Goal: Task Accomplishment & Management: Use online tool/utility

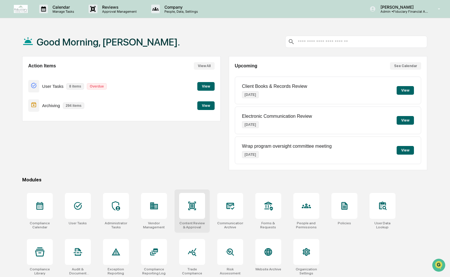
click at [181, 208] on div at bounding box center [192, 206] width 26 height 26
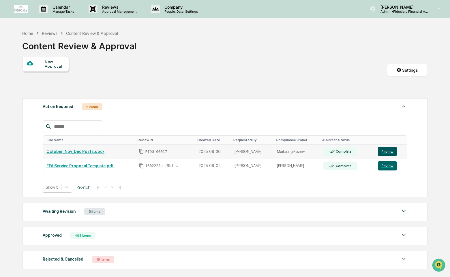
click at [391, 151] on button "Review" at bounding box center [387, 151] width 19 height 9
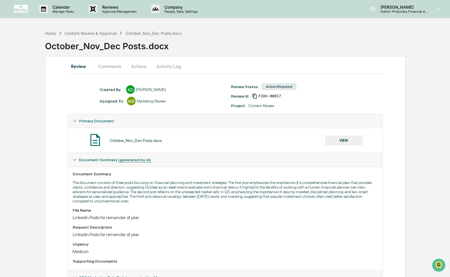
click at [172, 68] on button "Activity Log" at bounding box center [169, 66] width 34 height 14
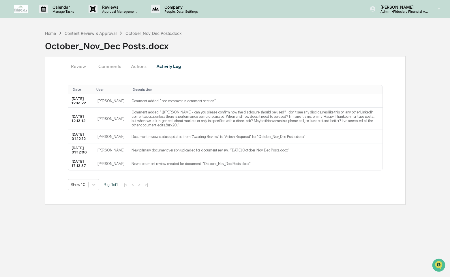
click at [110, 66] on button "Comments" at bounding box center [110, 66] width 32 height 14
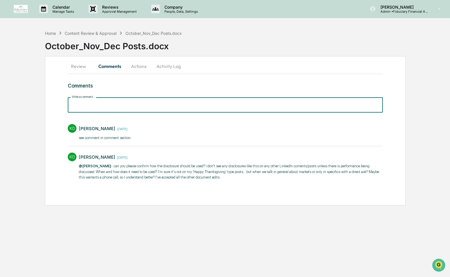
click at [108, 105] on input "Write a comment..." at bounding box center [225, 104] width 315 height 15
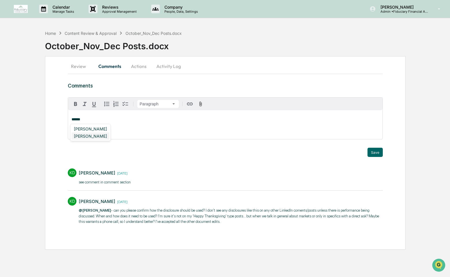
click at [100, 137] on div "Kristiana Daniels" at bounding box center [91, 136] width 38 height 7
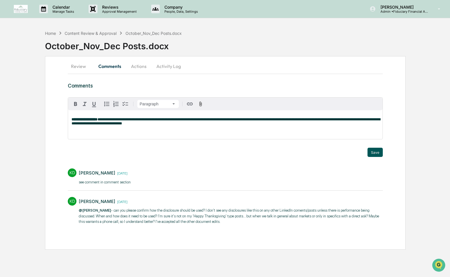
click at [377, 151] on button "Save" at bounding box center [374, 152] width 15 height 9
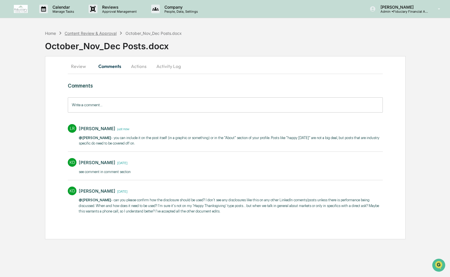
click at [81, 33] on div "Content Review & Approval" at bounding box center [91, 33] width 52 height 5
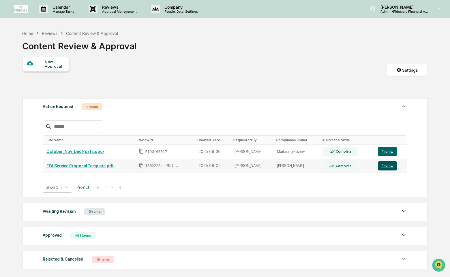
click at [393, 166] on button "Review" at bounding box center [387, 166] width 19 height 9
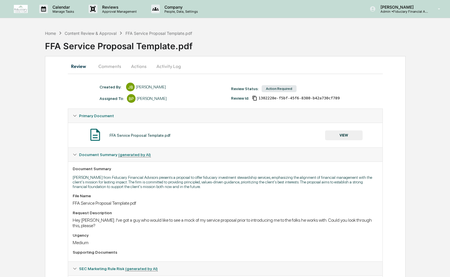
click at [173, 71] on button "Activity Log" at bounding box center [169, 66] width 34 height 14
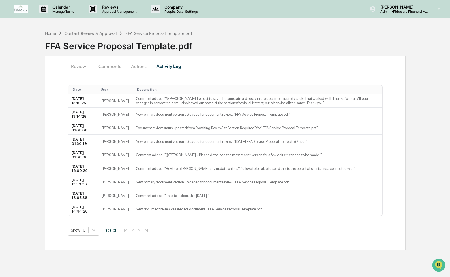
click at [116, 66] on button "Comments" at bounding box center [110, 66] width 32 height 14
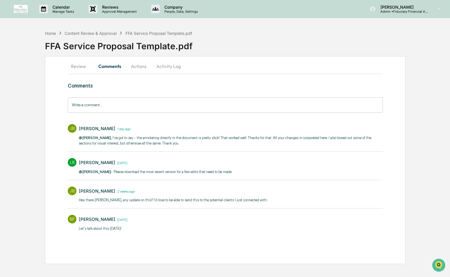
click at [112, 112] on input "Write a comment..." at bounding box center [225, 104] width 315 height 15
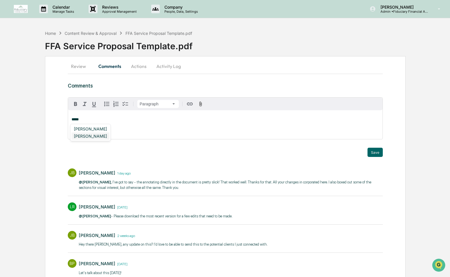
click at [91, 136] on div "[PERSON_NAME]" at bounding box center [91, 136] width 38 height 7
click at [377, 153] on button "Save" at bounding box center [374, 152] width 15 height 9
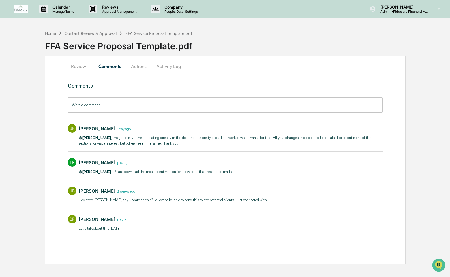
click at [137, 66] on button "Actions" at bounding box center [139, 66] width 26 height 14
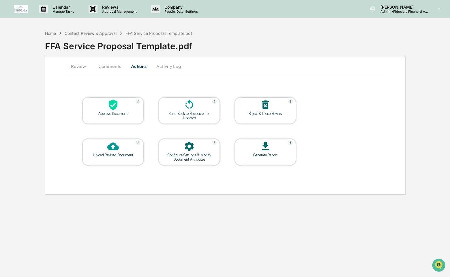
click at [117, 105] on icon at bounding box center [113, 105] width 9 height 11
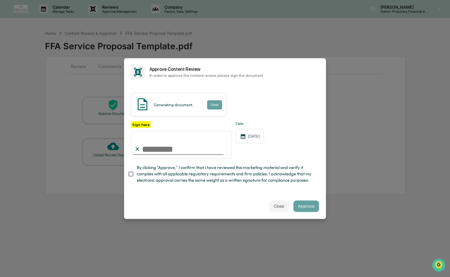
click at [163, 149] on input "Sign here" at bounding box center [181, 145] width 101 height 28
type input "**********"
click at [162, 176] on span "By clicking "Approve," I confirm that I have reviewed this marketing material a…" at bounding box center [226, 174] width 178 height 19
click at [307, 205] on button "Approve" at bounding box center [306, 207] width 26 height 12
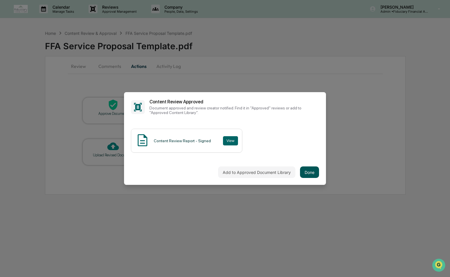
click at [309, 173] on button "Done" at bounding box center [309, 173] width 19 height 12
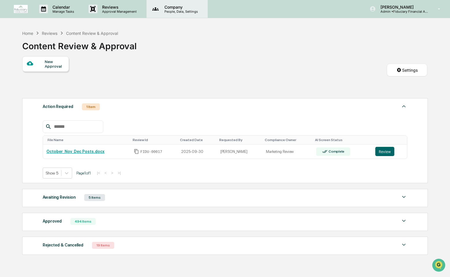
click at [189, 10] on p "People, Data, Settings" at bounding box center [180, 12] width 41 height 4
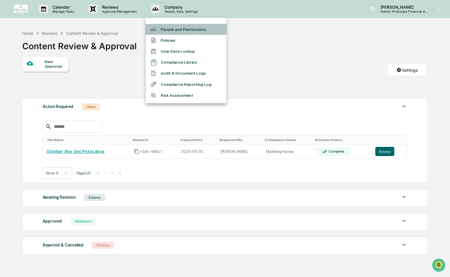
click at [189, 30] on li "People and Permissions" at bounding box center [186, 29] width 81 height 11
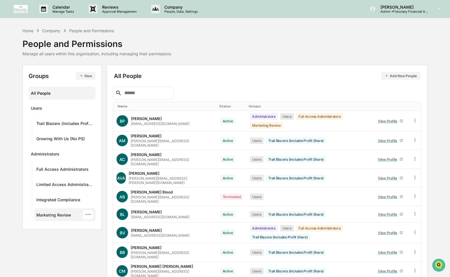
click at [59, 212] on div "Marketing Review ···" at bounding box center [64, 215] width 57 height 10
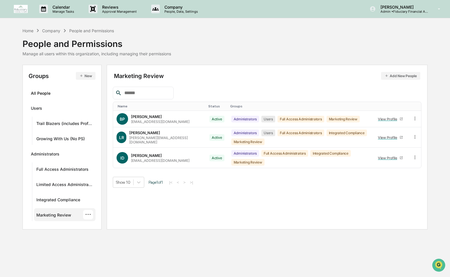
click at [197, 86] on div "Marketing Review Add New People Name Status Groups BP Brook Powers brook@ffadvi…" at bounding box center [267, 129] width 309 height 117
click at [27, 31] on div "Home" at bounding box center [27, 30] width 11 height 5
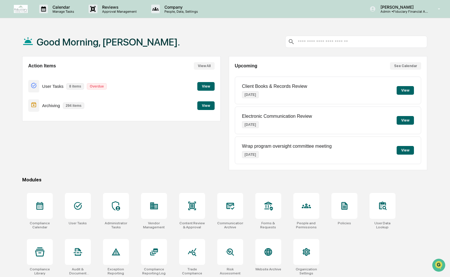
click at [213, 104] on button "View" at bounding box center [205, 106] width 17 height 9
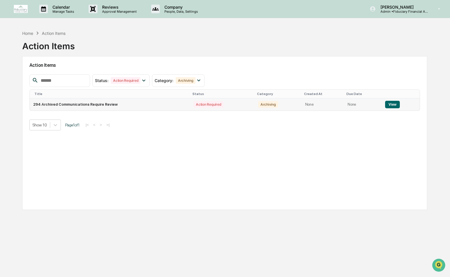
click at [395, 103] on button "View" at bounding box center [392, 104] width 15 height 7
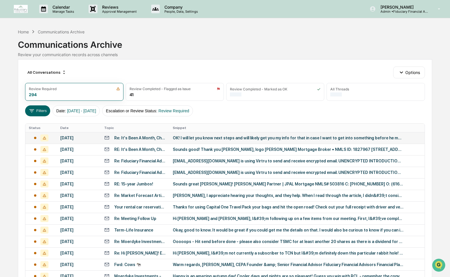
click at [86, 142] on td "October 9, 2025" at bounding box center [79, 138] width 44 height 12
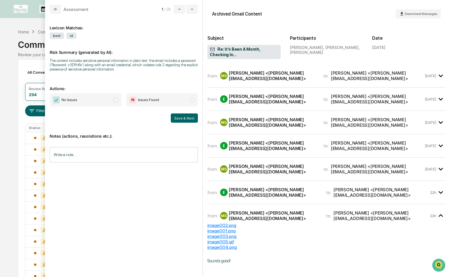
click at [107, 100] on span "No Issues" at bounding box center [86, 99] width 72 height 13
click at [185, 117] on button "Save & Next" at bounding box center [184, 118] width 27 height 9
click at [103, 100] on span "No Issues" at bounding box center [86, 99] width 72 height 13
click at [186, 120] on button "Save & Next" at bounding box center [184, 118] width 27 height 9
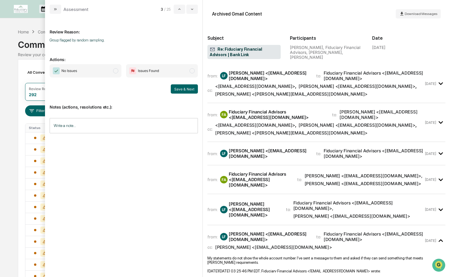
click at [96, 73] on span "No Issues" at bounding box center [86, 70] width 72 height 13
click at [195, 88] on button "Save & Next" at bounding box center [184, 89] width 27 height 9
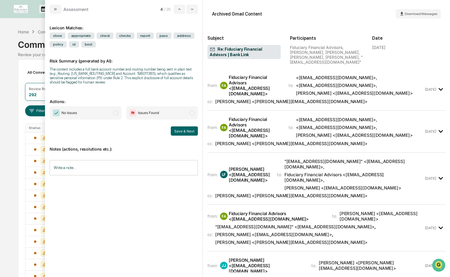
click at [109, 116] on span "No Issues" at bounding box center [86, 112] width 72 height 13
click at [134, 113] on img "modal" at bounding box center [132, 113] width 7 height 7
click at [107, 115] on span "No Issues" at bounding box center [86, 112] width 72 height 13
click at [179, 133] on button "Save & Next" at bounding box center [184, 131] width 27 height 9
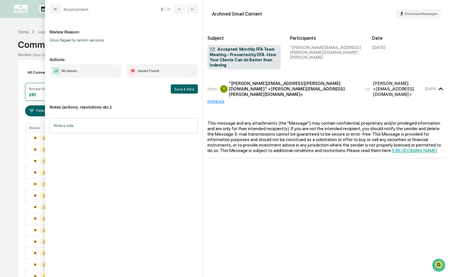
click at [109, 70] on span "No Issues" at bounding box center [86, 70] width 72 height 13
click at [179, 88] on button "Save & Next" at bounding box center [184, 89] width 27 height 9
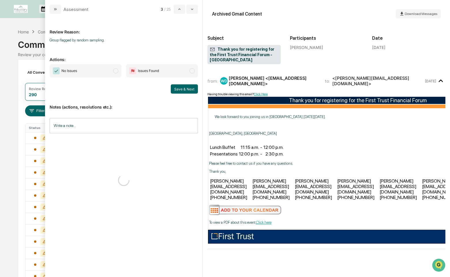
click at [108, 70] on span "No Issues" at bounding box center [86, 70] width 72 height 13
click at [179, 90] on button "Save & Next" at bounding box center [184, 89] width 27 height 9
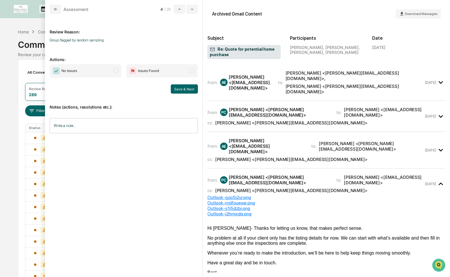
click at [110, 69] on span "No Issues" at bounding box center [86, 70] width 72 height 13
click at [179, 92] on button "Save & Next" at bounding box center [184, 89] width 27 height 9
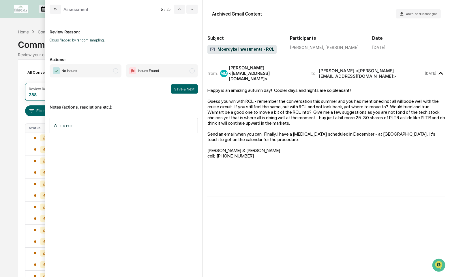
click at [102, 73] on span "No Issues" at bounding box center [86, 70] width 72 height 13
click at [201, 93] on div "Review Reason: Group flagged by random sampling. Actions: No Issues Issues Foun…" at bounding box center [123, 146] width 157 height 264
click at [193, 91] on button "Save & Next" at bounding box center [184, 89] width 27 height 9
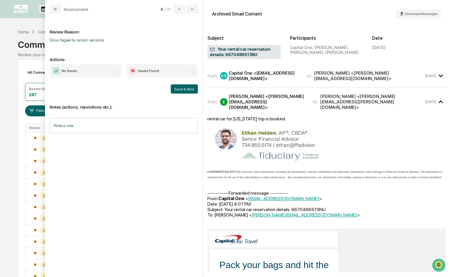
click at [111, 73] on span "No Issues" at bounding box center [86, 70] width 72 height 13
click at [174, 88] on button "Save & Next" at bounding box center [184, 89] width 27 height 9
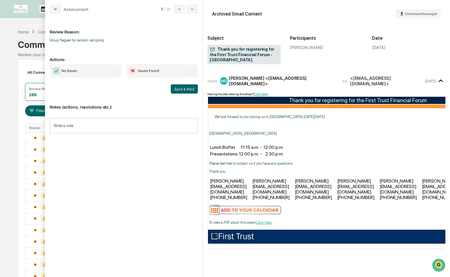
click at [95, 67] on span "No Issues" at bounding box center [86, 70] width 72 height 13
click at [179, 89] on button "Save & Next" at bounding box center [184, 89] width 27 height 9
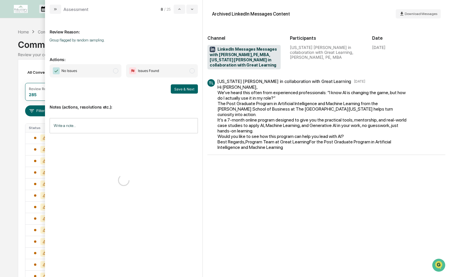
click at [97, 70] on span "No Issues" at bounding box center [86, 70] width 72 height 13
click at [186, 89] on button "Save & Next" at bounding box center [184, 89] width 27 height 9
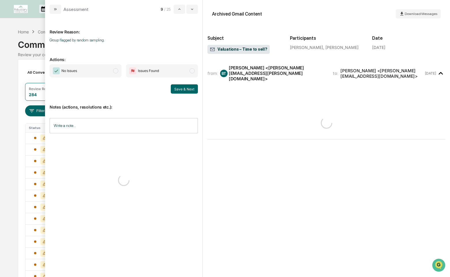
click at [94, 73] on span "No Issues" at bounding box center [86, 70] width 72 height 13
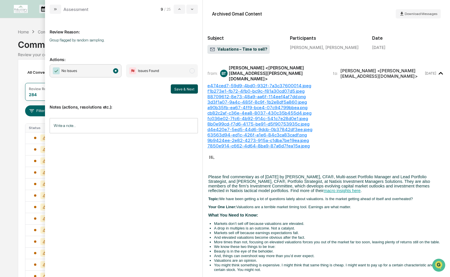
click at [177, 89] on button "Save & Next" at bounding box center [184, 89] width 27 height 9
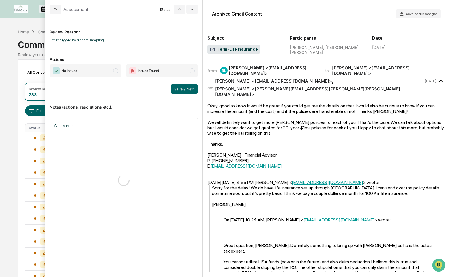
click at [104, 67] on span "No Issues" at bounding box center [86, 70] width 72 height 13
click at [185, 91] on button "Save & Next" at bounding box center [184, 89] width 27 height 9
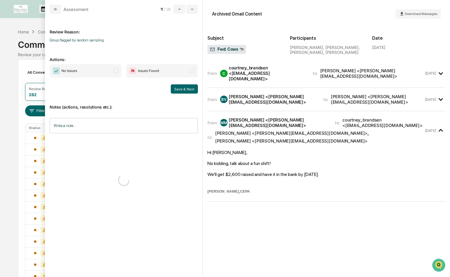
click at [104, 74] on span "No Issues" at bounding box center [86, 70] width 72 height 13
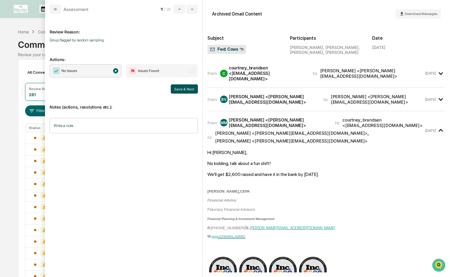
click at [182, 88] on button "Save & Next" at bounding box center [184, 89] width 27 height 9
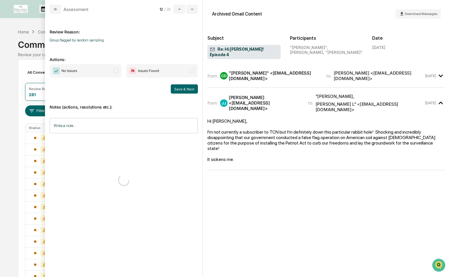
click at [99, 68] on span "No Issues" at bounding box center [86, 70] width 72 height 13
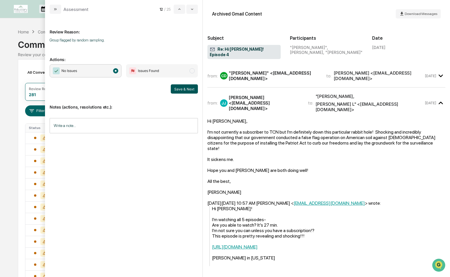
click at [186, 89] on button "Save & Next" at bounding box center [184, 89] width 27 height 9
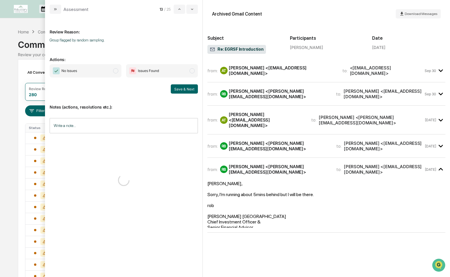
click at [98, 72] on span "No Issues" at bounding box center [86, 70] width 72 height 13
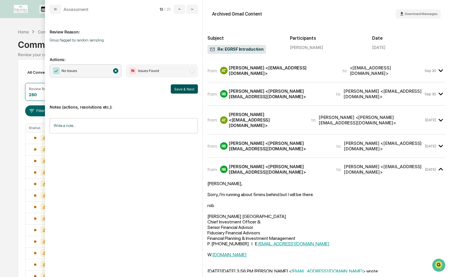
click at [188, 91] on button "Save & Next" at bounding box center [184, 89] width 27 height 9
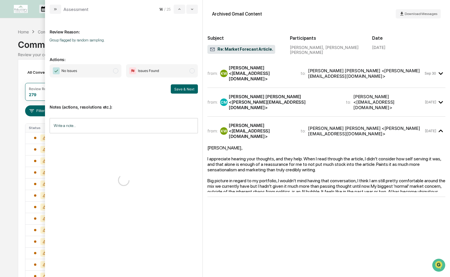
click at [98, 67] on span "No Issues" at bounding box center [86, 70] width 72 height 13
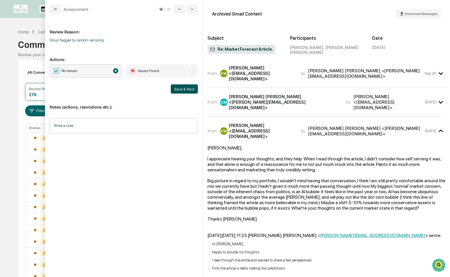
click at [182, 87] on button "Save & Next" at bounding box center [184, 89] width 27 height 9
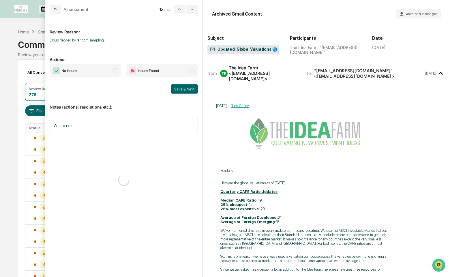
click at [95, 70] on span "No Issues" at bounding box center [86, 70] width 72 height 13
click at [181, 87] on button "Save & Next" at bounding box center [184, 89] width 27 height 9
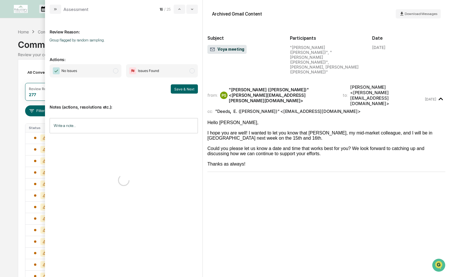
click at [106, 65] on span "No Issues" at bounding box center [86, 70] width 72 height 13
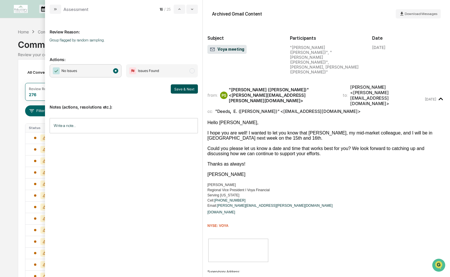
click at [175, 87] on button "Save & Next" at bounding box center [184, 89] width 27 height 9
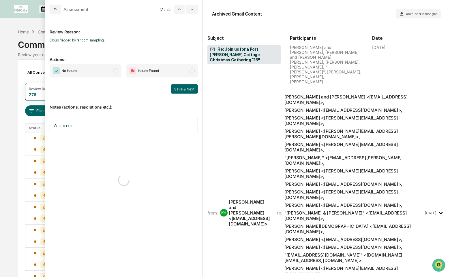
click at [99, 73] on span "No Issues" at bounding box center [86, 70] width 72 height 13
click at [180, 89] on button "Save & Next" at bounding box center [184, 89] width 27 height 9
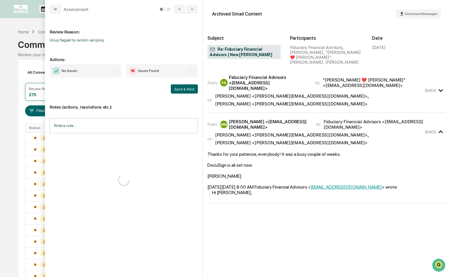
click at [111, 71] on span "No Issues" at bounding box center [86, 70] width 72 height 13
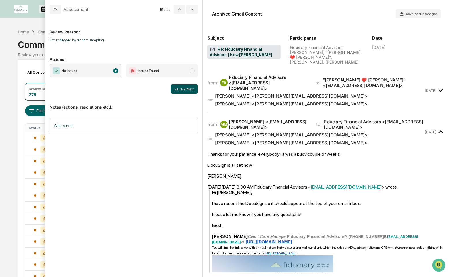
click at [178, 89] on button "Save & Next" at bounding box center [184, 89] width 27 height 9
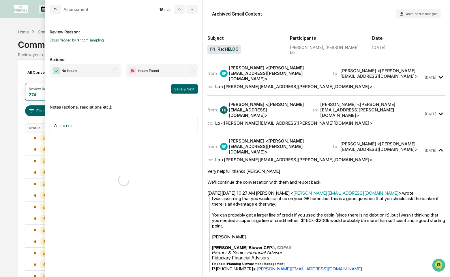
click at [90, 67] on span "No Issues" at bounding box center [86, 70] width 72 height 13
click at [184, 90] on button "Save & Next" at bounding box center [184, 89] width 27 height 9
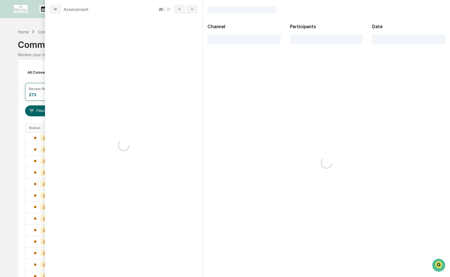
click at [179, 89] on div "modal" at bounding box center [123, 146] width 157 height 264
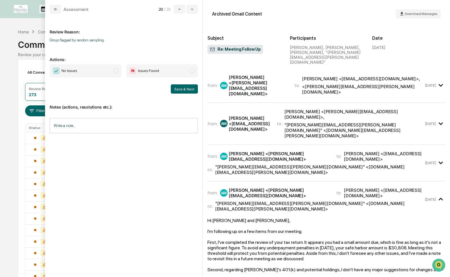
click at [105, 69] on span "No Issues" at bounding box center [86, 70] width 72 height 13
click at [187, 87] on button "Save & Next" at bounding box center [184, 89] width 27 height 9
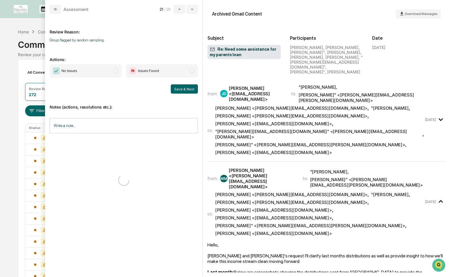
click at [104, 70] on span "No Issues" at bounding box center [86, 70] width 72 height 13
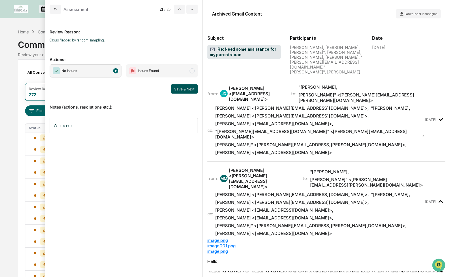
click at [185, 89] on button "Save & Next" at bounding box center [184, 89] width 27 height 9
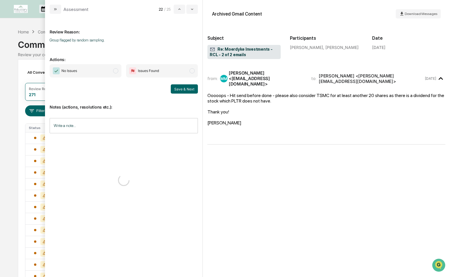
click at [114, 74] on span "No Issues" at bounding box center [86, 70] width 72 height 13
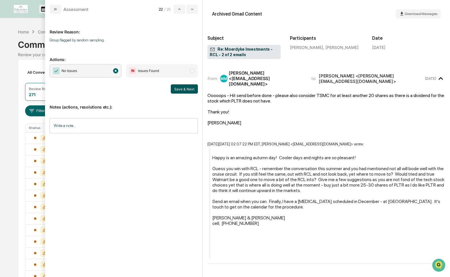
click at [182, 92] on button "Save & Next" at bounding box center [184, 89] width 27 height 9
click at [96, 68] on span "No Issues" at bounding box center [86, 70] width 72 height 13
click at [183, 88] on button "Save & Next" at bounding box center [184, 89] width 27 height 9
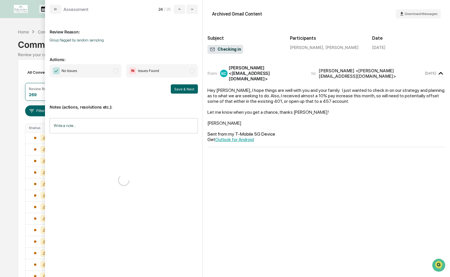
click at [91, 67] on span "No Issues" at bounding box center [86, 70] width 72 height 13
click at [185, 90] on button "Save & Next" at bounding box center [184, 89] width 27 height 9
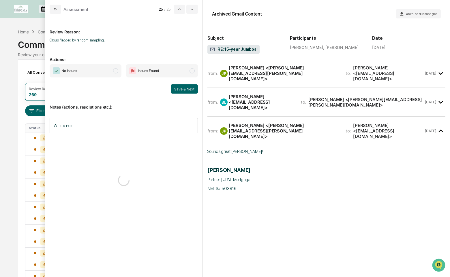
drag, startPoint x: 147, startPoint y: 74, endPoint x: 102, endPoint y: 70, distance: 45.2
click at [101, 71] on span "No Issues" at bounding box center [86, 70] width 72 height 13
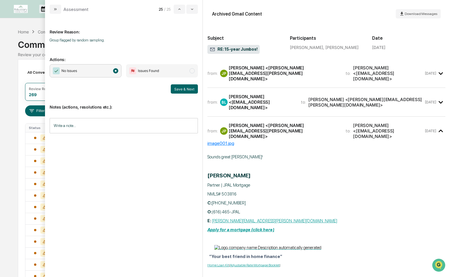
click at [183, 89] on button "Save & Next" at bounding box center [184, 89] width 27 height 9
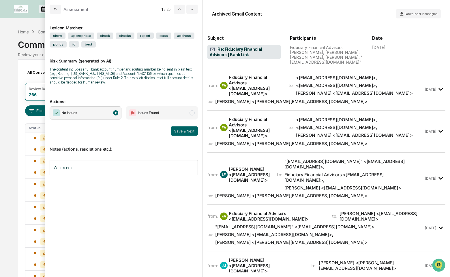
click at [136, 116] on span "Issues Found" at bounding box center [144, 113] width 30 height 7
click at [179, 129] on button "Save & Next" at bounding box center [184, 131] width 27 height 9
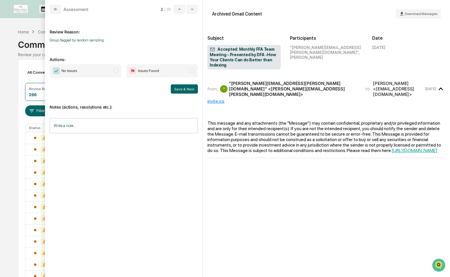
click at [108, 67] on span "No Issues" at bounding box center [86, 70] width 72 height 13
click at [196, 92] on button "Save & Next" at bounding box center [184, 89] width 27 height 9
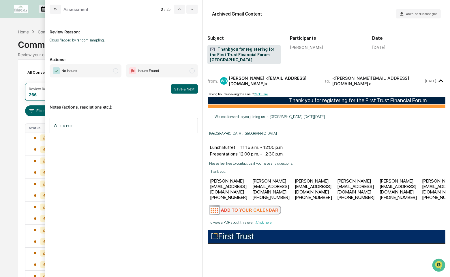
drag, startPoint x: 108, startPoint y: 71, endPoint x: 113, endPoint y: 71, distance: 5.2
click at [108, 71] on span "No Issues" at bounding box center [86, 70] width 72 height 13
click at [179, 87] on button "Save & Next" at bounding box center [184, 89] width 27 height 9
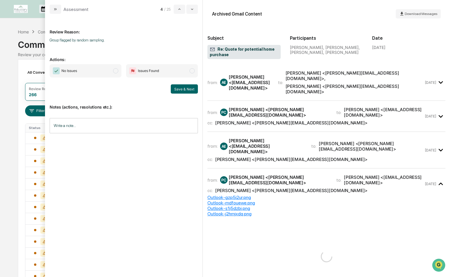
click at [97, 69] on span "No Issues" at bounding box center [86, 70] width 72 height 13
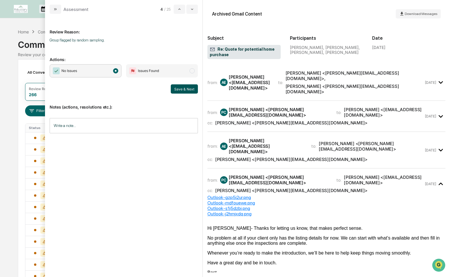
click at [181, 88] on button "Save & Next" at bounding box center [184, 89] width 27 height 9
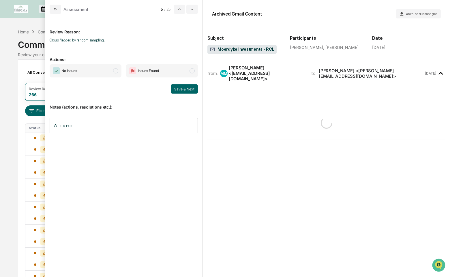
click at [100, 70] on span "No Issues" at bounding box center [86, 70] width 72 height 13
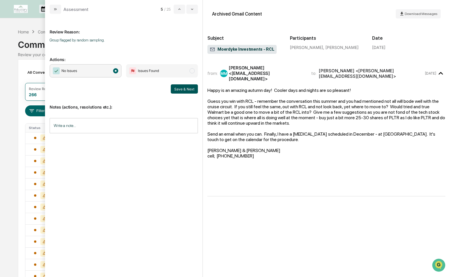
click at [190, 88] on button "Save & Next" at bounding box center [184, 89] width 27 height 9
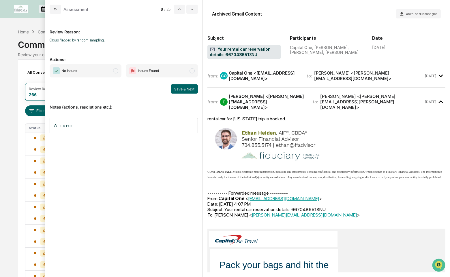
click at [114, 67] on span "No Issues" at bounding box center [86, 70] width 72 height 13
click at [178, 86] on button "Save & Next" at bounding box center [184, 89] width 27 height 9
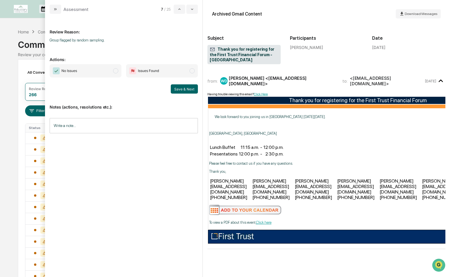
click at [105, 68] on span "No Issues" at bounding box center [86, 70] width 72 height 13
click at [175, 83] on div "No Issues Issues Found Save & Next" at bounding box center [124, 78] width 148 height 29
click at [175, 87] on button "Save & Next" at bounding box center [184, 89] width 27 height 9
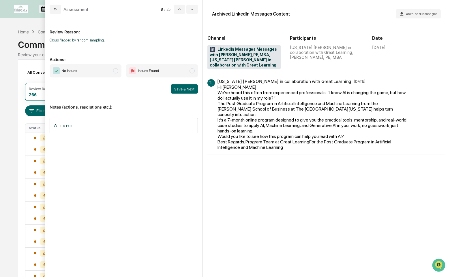
click at [97, 74] on span "No Issues" at bounding box center [86, 70] width 72 height 13
click at [185, 92] on button "Save & Next" at bounding box center [184, 89] width 27 height 9
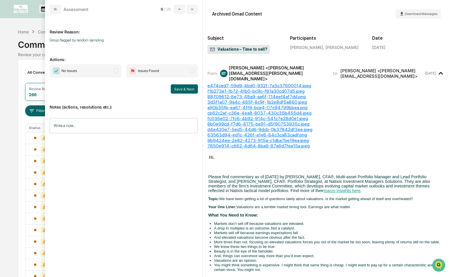
click at [115, 68] on span "No Issues" at bounding box center [86, 70] width 72 height 13
click at [181, 88] on button "Save & Next" at bounding box center [184, 89] width 27 height 9
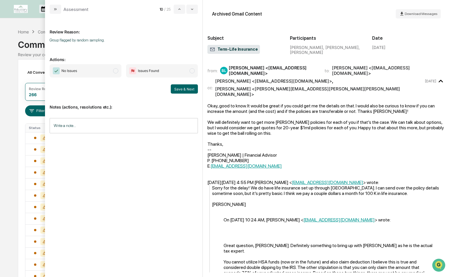
click at [102, 76] on span "No Issues" at bounding box center [86, 70] width 72 height 13
click at [191, 87] on button "Save & Next" at bounding box center [184, 89] width 27 height 9
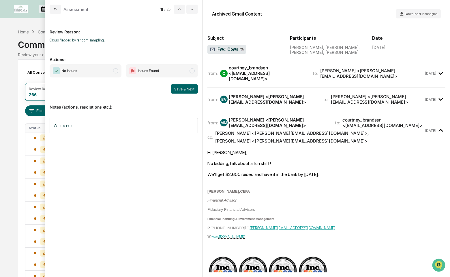
click at [93, 70] on span "No Issues" at bounding box center [86, 70] width 72 height 13
click at [177, 87] on button "Save & Next" at bounding box center [184, 89] width 27 height 9
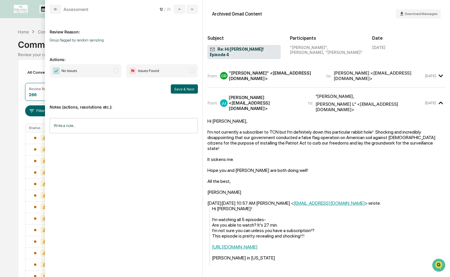
click at [102, 71] on span "No Issues" at bounding box center [86, 70] width 72 height 13
click at [176, 87] on button "Save & Next" at bounding box center [184, 89] width 27 height 9
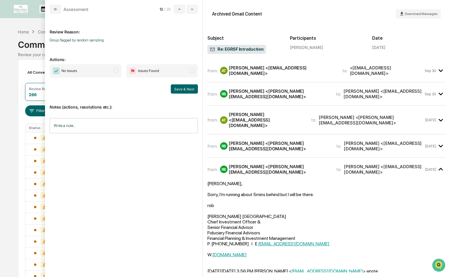
click at [100, 65] on span "No Issues" at bounding box center [86, 70] width 72 height 13
click at [183, 85] on button "Save & Next" at bounding box center [184, 89] width 27 height 9
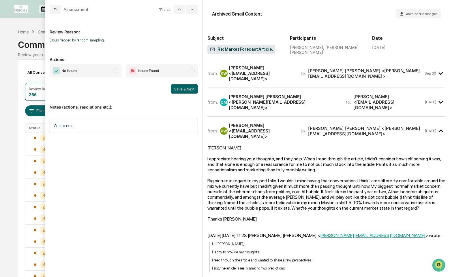
click at [98, 72] on span "No Issues" at bounding box center [86, 70] width 72 height 13
click at [179, 91] on button "Save & Next" at bounding box center [184, 89] width 27 height 9
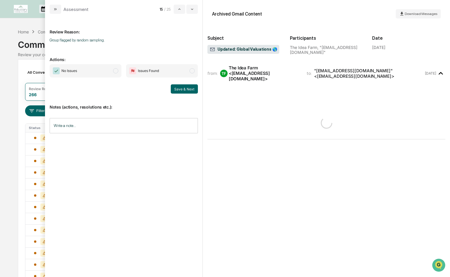
click at [99, 73] on span "No Issues" at bounding box center [86, 70] width 72 height 13
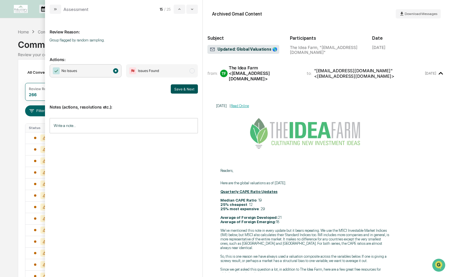
click at [184, 87] on button "Save & Next" at bounding box center [184, 89] width 27 height 9
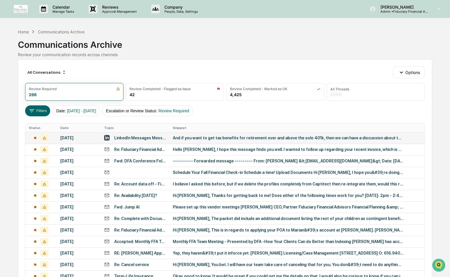
click at [147, 140] on div "LinkedIn Messages Messages with [PERSON_NAME], [PERSON_NAME]" at bounding box center [135, 137] width 62 height 5
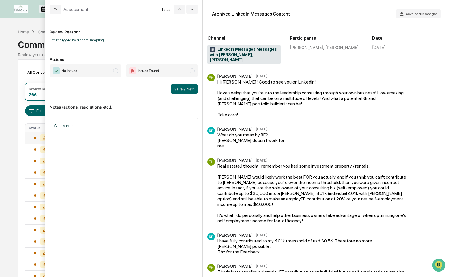
click at [114, 73] on span "modal" at bounding box center [115, 70] width 5 height 5
click at [190, 88] on button "Save & Next" at bounding box center [184, 89] width 27 height 9
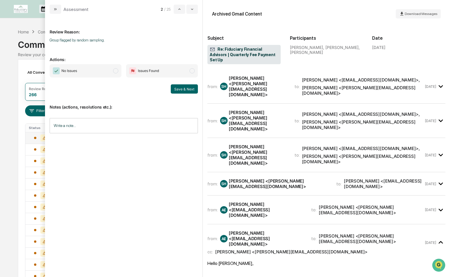
click at [89, 73] on span "No Issues" at bounding box center [86, 70] width 72 height 13
click at [183, 91] on button "Save & Next" at bounding box center [184, 89] width 27 height 9
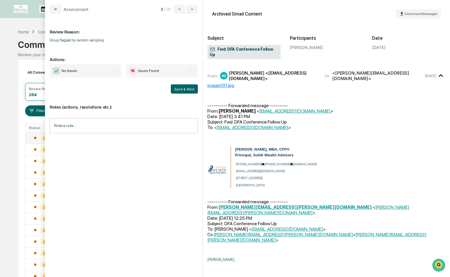
click at [109, 74] on span "No Issues" at bounding box center [86, 70] width 72 height 13
click at [185, 92] on button "Save & Next" at bounding box center [184, 89] width 27 height 9
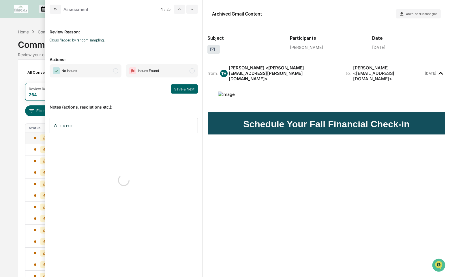
click at [102, 74] on span "No Issues" at bounding box center [86, 70] width 72 height 13
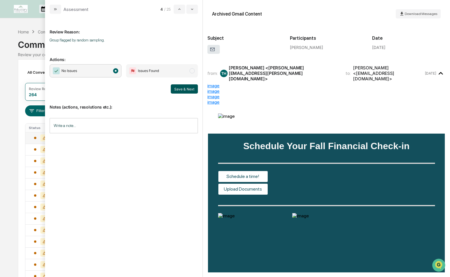
click at [177, 87] on button "Save & Next" at bounding box center [184, 89] width 27 height 9
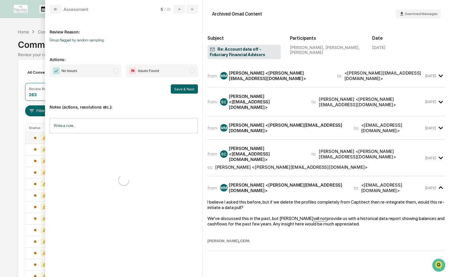
click at [87, 74] on span "No Issues" at bounding box center [86, 70] width 72 height 13
click at [180, 89] on button "Save & Next" at bounding box center [184, 89] width 27 height 9
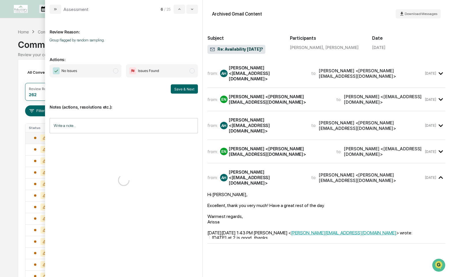
click at [96, 75] on span "No Issues" at bounding box center [86, 70] width 72 height 13
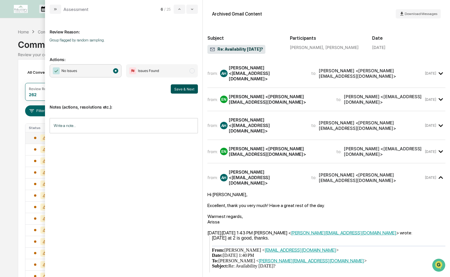
click at [183, 92] on button "Save & Next" at bounding box center [184, 89] width 27 height 9
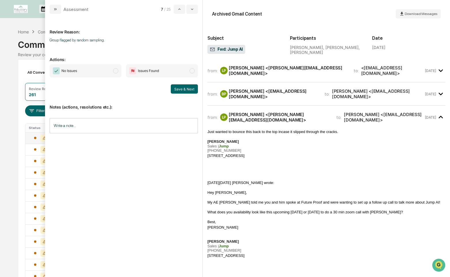
click at [98, 74] on span "No Issues" at bounding box center [86, 70] width 72 height 13
click at [179, 86] on button "Save & Next" at bounding box center [184, 89] width 27 height 9
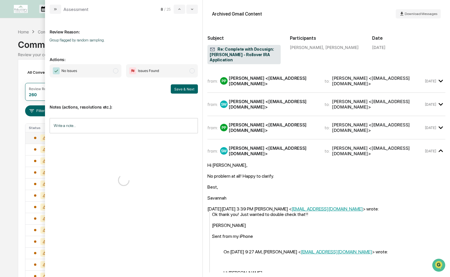
click at [98, 67] on span "No Issues" at bounding box center [86, 70] width 72 height 13
click at [180, 88] on button "Save & Next" at bounding box center [184, 89] width 27 height 9
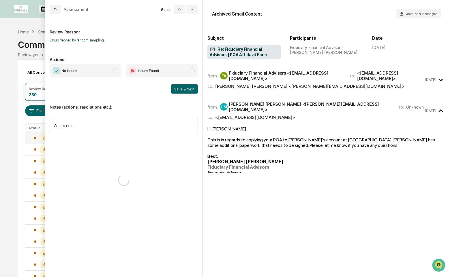
click at [102, 68] on span "No Issues" at bounding box center [86, 70] width 72 height 13
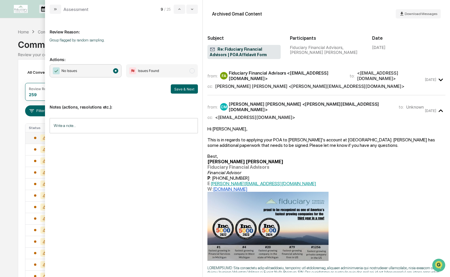
click at [185, 88] on button "Save & Next" at bounding box center [184, 89] width 27 height 9
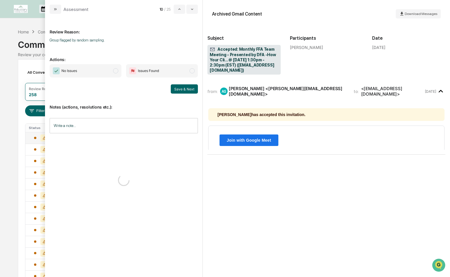
click at [104, 68] on span "No Issues" at bounding box center [86, 70] width 72 height 13
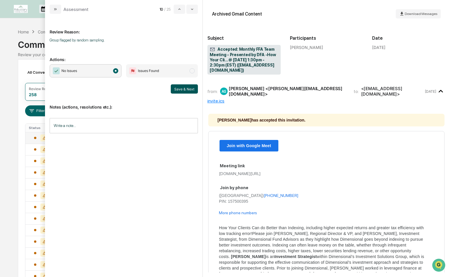
click at [194, 91] on button "Save & Next" at bounding box center [184, 89] width 27 height 9
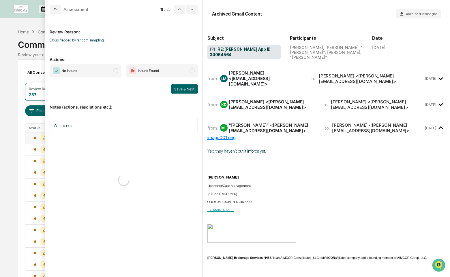
click at [106, 69] on span "No Issues" at bounding box center [86, 70] width 72 height 13
click at [177, 88] on button "Save & Next" at bounding box center [184, 89] width 27 height 9
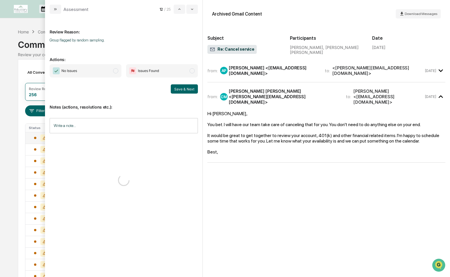
click at [106, 66] on span "No Issues" at bounding box center [86, 70] width 72 height 13
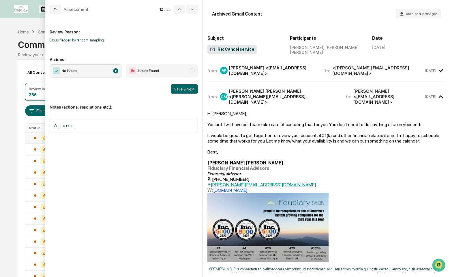
click at [181, 89] on button "Save & Next" at bounding box center [184, 89] width 27 height 9
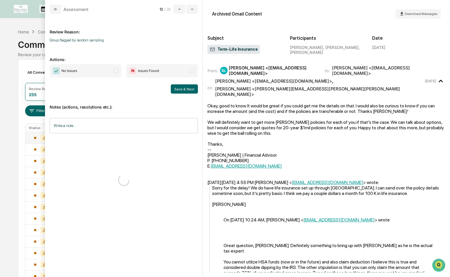
click at [80, 69] on span "No Issues" at bounding box center [86, 70] width 72 height 13
click at [178, 88] on button "Save & Next" at bounding box center [184, 89] width 27 height 9
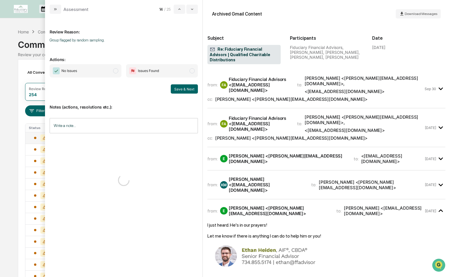
click at [111, 69] on span "No Issues" at bounding box center [86, 70] width 72 height 13
click at [179, 89] on button "Save & Next" at bounding box center [184, 89] width 27 height 9
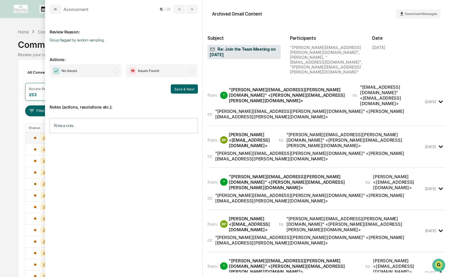
click at [110, 72] on span "No Issues" at bounding box center [86, 70] width 72 height 13
click at [183, 88] on button "Save & Next" at bounding box center [184, 89] width 27 height 9
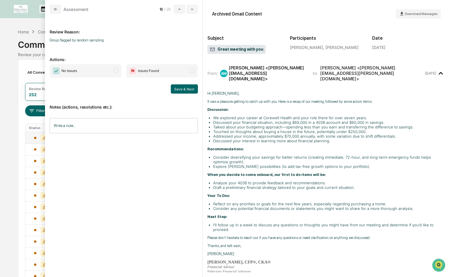
click at [110, 69] on span "No Issues" at bounding box center [86, 70] width 72 height 13
click at [181, 94] on div "Notes (actions, resolutions etc.): Write a note... Write a note..." at bounding box center [124, 117] width 148 height 47
click at [181, 93] on button "Save & Next" at bounding box center [184, 89] width 27 height 9
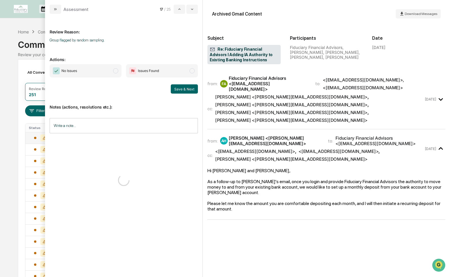
click at [99, 72] on span "No Issues" at bounding box center [86, 70] width 72 height 13
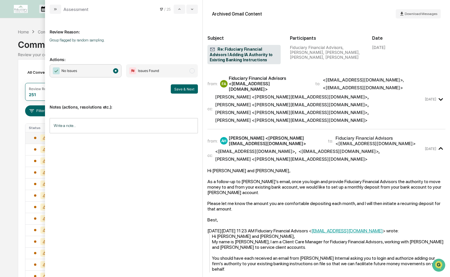
click at [181, 91] on button "Save & Next" at bounding box center [184, 89] width 27 height 9
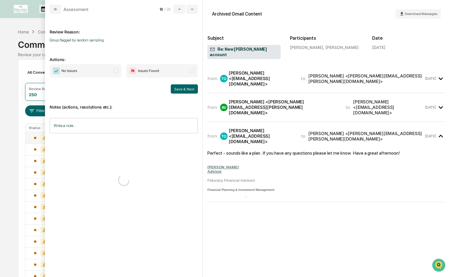
click at [99, 73] on span "No Issues" at bounding box center [86, 70] width 72 height 13
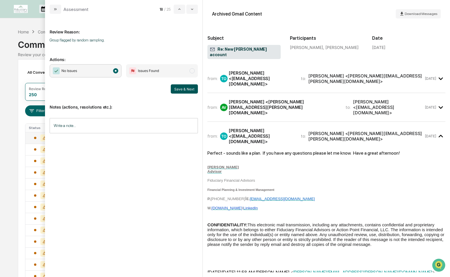
click at [191, 86] on button "Save & Next" at bounding box center [184, 89] width 27 height 9
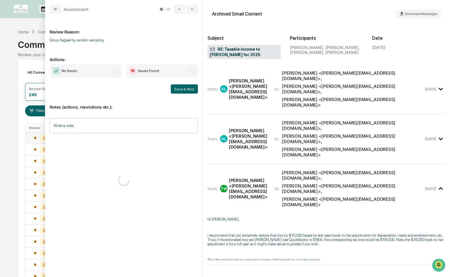
click at [102, 66] on span "No Issues" at bounding box center [86, 70] width 72 height 13
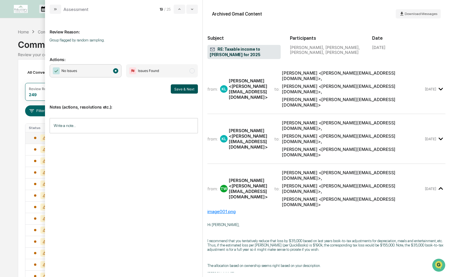
click at [183, 91] on button "Save & Next" at bounding box center [184, 89] width 27 height 9
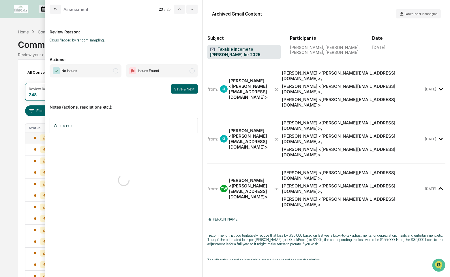
click at [87, 74] on span "No Issues" at bounding box center [86, 70] width 72 height 13
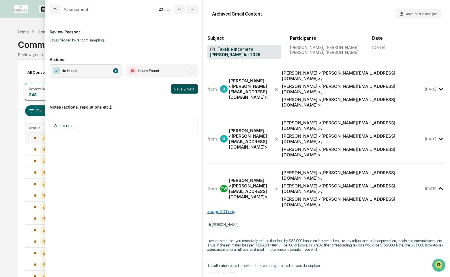
click at [194, 89] on button "Save & Next" at bounding box center [184, 89] width 27 height 9
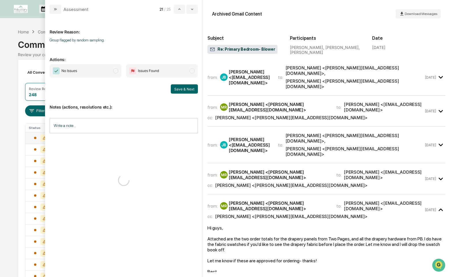
click at [110, 72] on span "No Issues" at bounding box center [86, 70] width 72 height 13
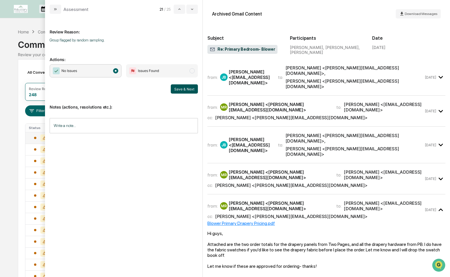
click at [183, 90] on button "Save & Next" at bounding box center [184, 89] width 27 height 9
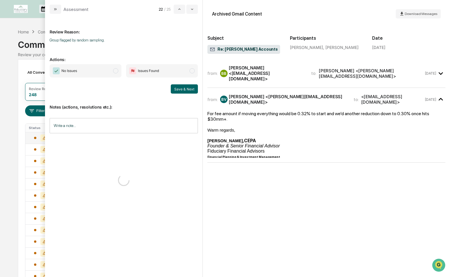
click at [110, 65] on span "No Issues" at bounding box center [86, 70] width 72 height 13
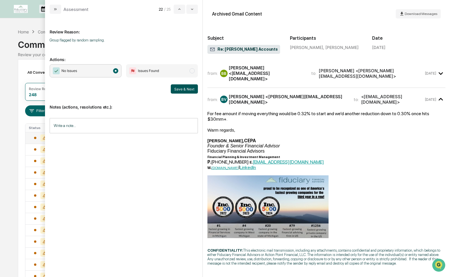
click at [185, 86] on button "Save & Next" at bounding box center [184, 89] width 27 height 9
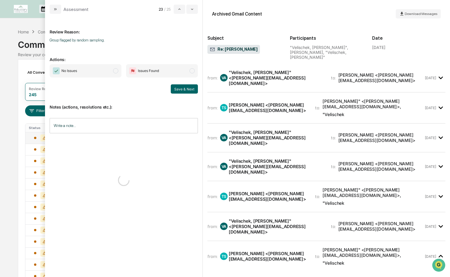
click at [103, 72] on span "No Issues" at bounding box center [86, 70] width 72 height 13
click at [180, 89] on button "Save & Next" at bounding box center [184, 89] width 27 height 9
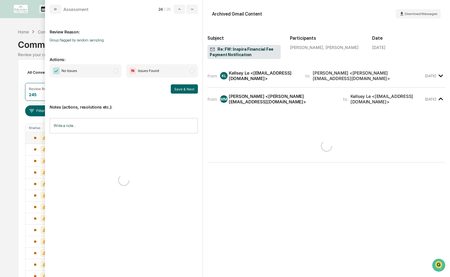
click at [109, 65] on span "No Issues" at bounding box center [86, 70] width 72 height 13
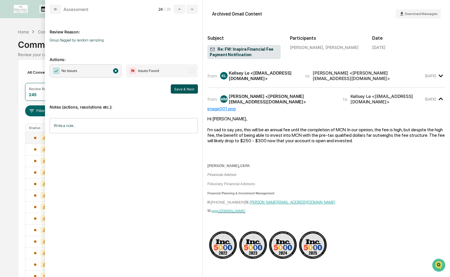
click at [179, 89] on button "Save & Next" at bounding box center [184, 89] width 27 height 9
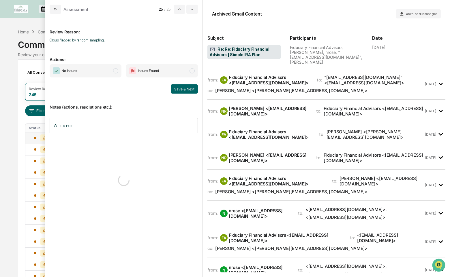
click at [96, 75] on span "No Issues" at bounding box center [86, 70] width 72 height 13
click at [194, 87] on button "Save & Next" at bounding box center [184, 89] width 27 height 9
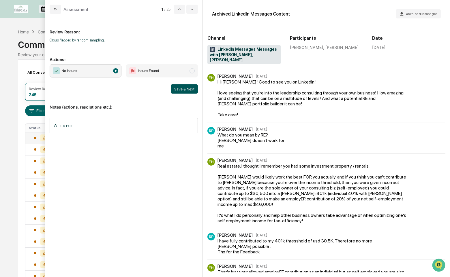
click at [186, 89] on button "Save & Next" at bounding box center [184, 89] width 27 height 9
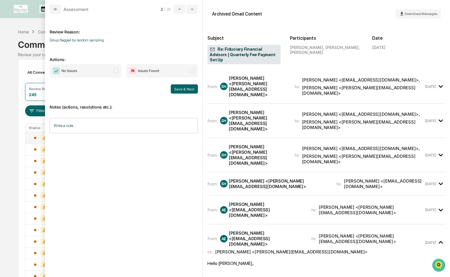
click at [106, 65] on span "No Issues" at bounding box center [86, 70] width 72 height 13
click at [188, 89] on button "Save & Next" at bounding box center [184, 89] width 27 height 9
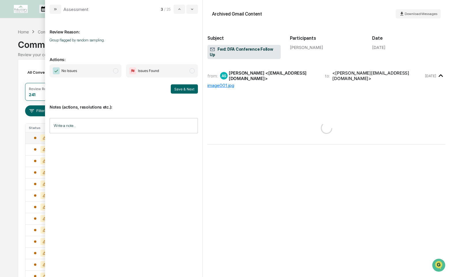
click at [108, 69] on span "No Issues" at bounding box center [86, 70] width 72 height 13
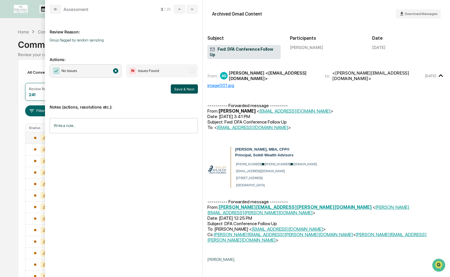
click at [190, 90] on button "Save & Next" at bounding box center [184, 89] width 27 height 9
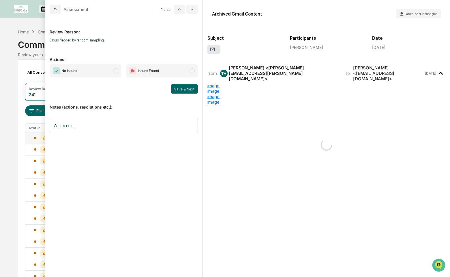
click at [114, 70] on span "modal" at bounding box center [115, 70] width 5 height 5
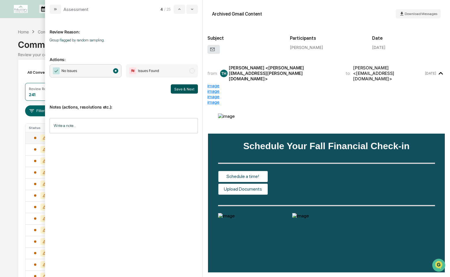
click at [174, 87] on button "Save & Next" at bounding box center [184, 89] width 27 height 9
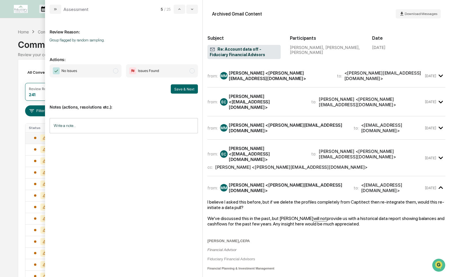
click at [93, 68] on span "No Issues" at bounding box center [86, 70] width 72 height 13
click at [188, 88] on button "Save & Next" at bounding box center [184, 89] width 27 height 9
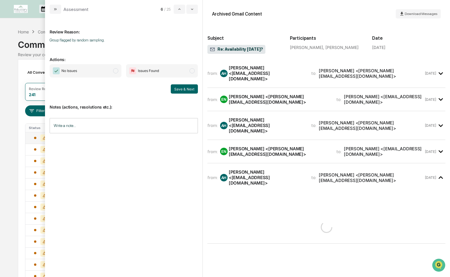
click at [109, 72] on span "No Issues" at bounding box center [86, 70] width 72 height 13
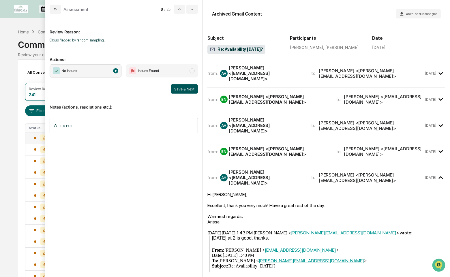
click at [191, 86] on button "Save & Next" at bounding box center [184, 89] width 27 height 9
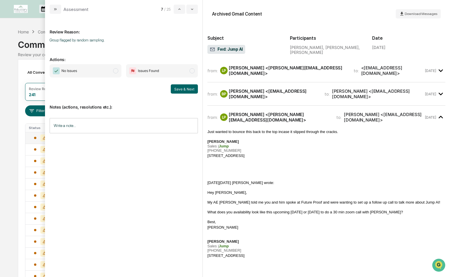
click at [114, 70] on span "modal" at bounding box center [115, 70] width 5 height 5
click at [179, 89] on button "Save & Next" at bounding box center [184, 89] width 27 height 9
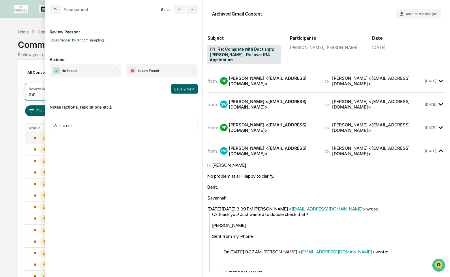
click at [105, 75] on span "No Issues" at bounding box center [86, 70] width 72 height 13
click at [179, 89] on button "Save & Next" at bounding box center [184, 89] width 27 height 9
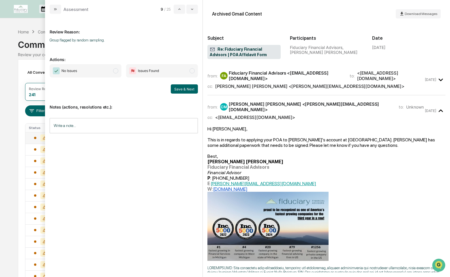
click at [111, 72] on span "No Issues" at bounding box center [86, 70] width 72 height 13
click at [183, 87] on button "Save & Next" at bounding box center [184, 89] width 27 height 9
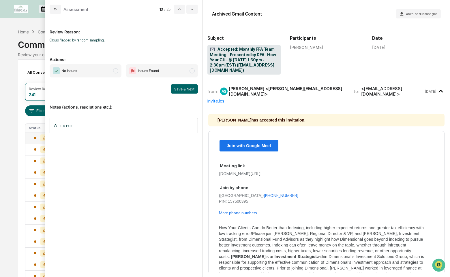
click at [113, 68] on span "No Issues" at bounding box center [86, 70] width 72 height 13
click at [186, 90] on button "Save & Next" at bounding box center [184, 89] width 27 height 9
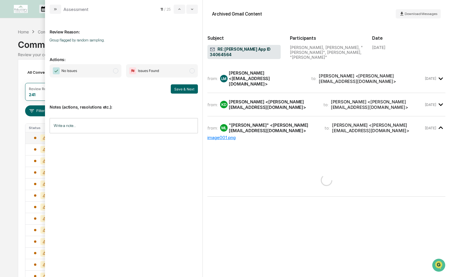
click at [105, 69] on span "No Issues" at bounding box center [86, 70] width 72 height 13
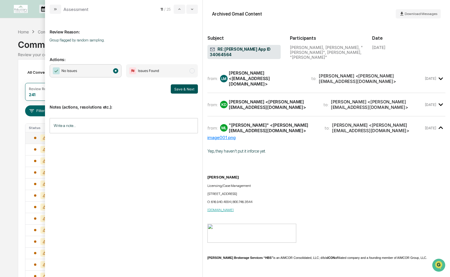
click at [188, 88] on button "Save & Next" at bounding box center [184, 89] width 27 height 9
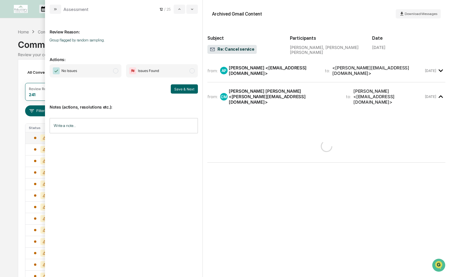
click at [117, 69] on span "modal" at bounding box center [115, 70] width 5 height 5
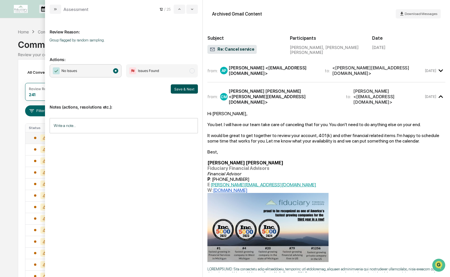
click at [183, 89] on button "Save & Next" at bounding box center [184, 89] width 27 height 9
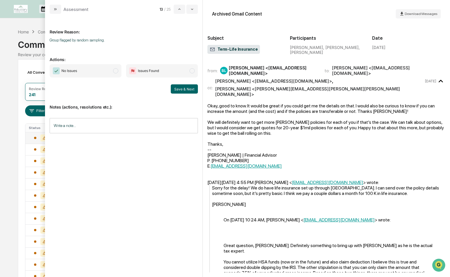
click at [104, 70] on span "No Issues" at bounding box center [86, 70] width 72 height 13
click at [194, 90] on button "Save & Next" at bounding box center [184, 89] width 27 height 9
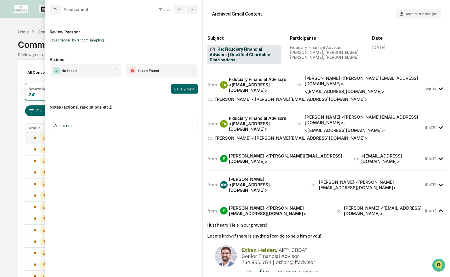
click at [109, 71] on span "No Issues" at bounding box center [86, 70] width 72 height 13
click at [183, 88] on button "Save & Next" at bounding box center [184, 89] width 27 height 9
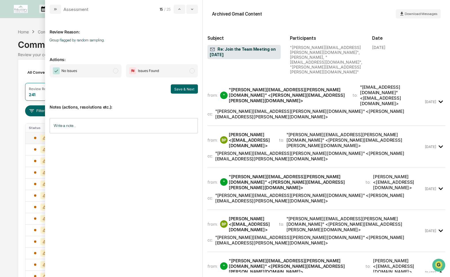
click at [105, 69] on span "No Issues" at bounding box center [86, 70] width 72 height 13
click at [178, 89] on button "Save & Next" at bounding box center [184, 89] width 27 height 9
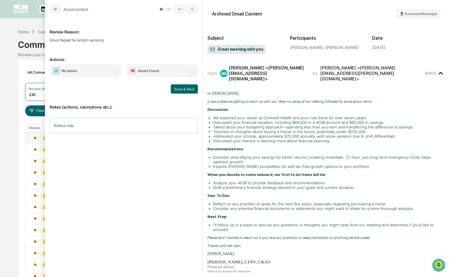
click at [82, 70] on span "No Issues" at bounding box center [86, 70] width 72 height 13
click at [195, 91] on button "Save & Next" at bounding box center [184, 89] width 27 height 9
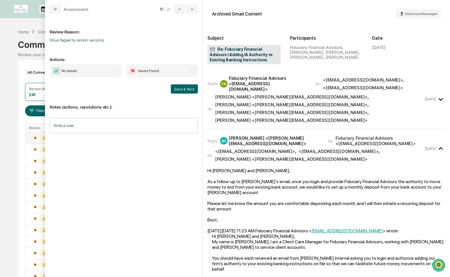
click at [110, 69] on span "No Issues" at bounding box center [86, 70] width 72 height 13
click at [180, 90] on button "Save & Next" at bounding box center [184, 89] width 27 height 9
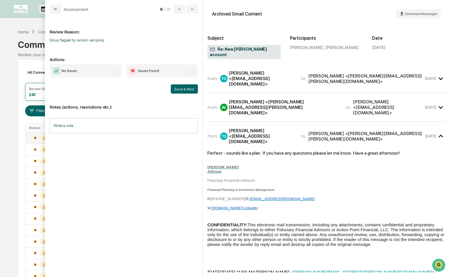
click at [119, 72] on span "No Issues" at bounding box center [86, 70] width 72 height 13
click at [181, 92] on button "Save & Next" at bounding box center [184, 89] width 27 height 9
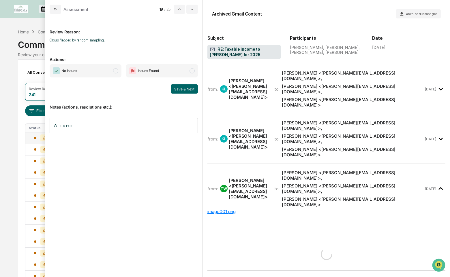
click at [118, 70] on span "No Issues" at bounding box center [86, 70] width 72 height 13
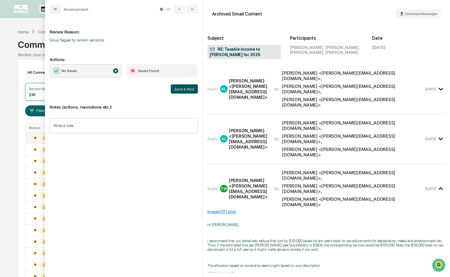
click at [188, 89] on button "Save & Next" at bounding box center [184, 89] width 27 height 9
click at [108, 71] on span "No Issues" at bounding box center [86, 70] width 72 height 13
click at [193, 85] on button "Save & Next" at bounding box center [184, 89] width 27 height 9
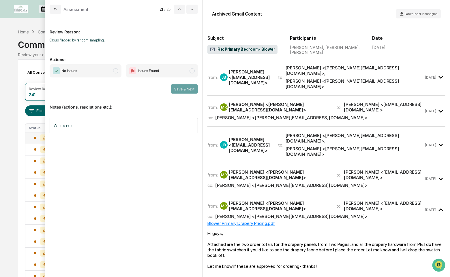
click at [107, 76] on span "No Issues" at bounding box center [86, 70] width 72 height 13
click at [186, 88] on button "Save & Next" at bounding box center [184, 89] width 27 height 9
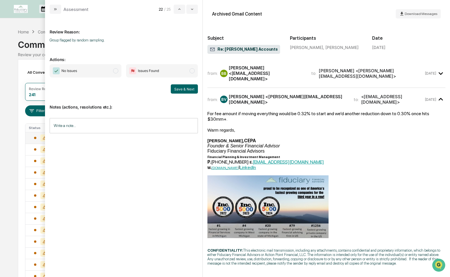
click at [113, 69] on span "No Issues" at bounding box center [86, 70] width 72 height 13
click at [178, 90] on button "Save & Next" at bounding box center [184, 89] width 27 height 9
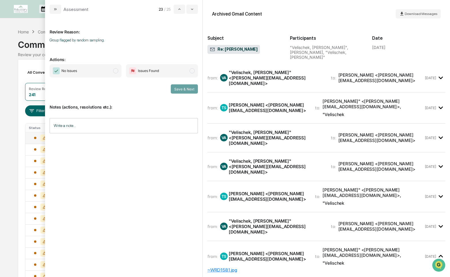
click at [95, 69] on span "No Issues" at bounding box center [86, 70] width 72 height 13
click at [183, 91] on button "Save & Next" at bounding box center [184, 89] width 27 height 9
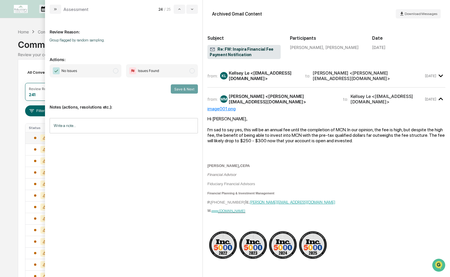
click at [104, 69] on span "No Issues" at bounding box center [86, 70] width 72 height 13
click at [185, 91] on button "Save & Next" at bounding box center [184, 89] width 27 height 9
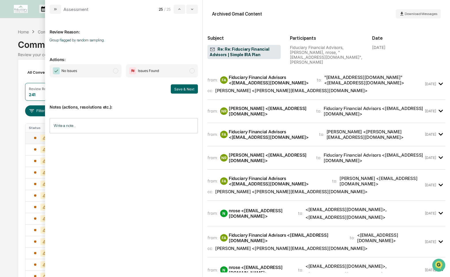
click at [115, 71] on span "modal" at bounding box center [115, 70] width 5 height 5
click at [183, 88] on button "Save & Next" at bounding box center [184, 89] width 27 height 9
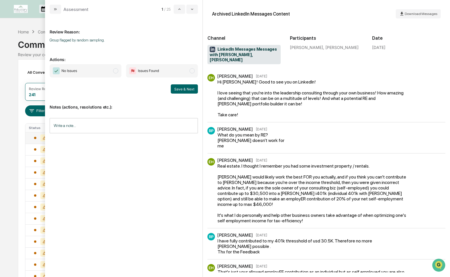
click at [101, 74] on span "No Issues" at bounding box center [86, 70] width 72 height 13
click at [178, 91] on button "Save & Next" at bounding box center [184, 89] width 27 height 9
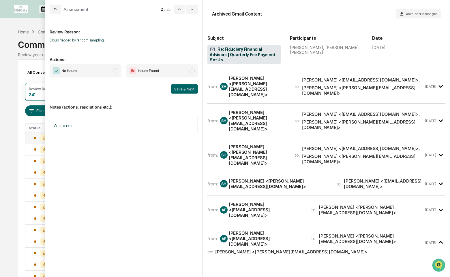
click at [112, 70] on span "No Issues" at bounding box center [86, 70] width 72 height 13
click at [186, 88] on button "Save & Next" at bounding box center [184, 89] width 27 height 9
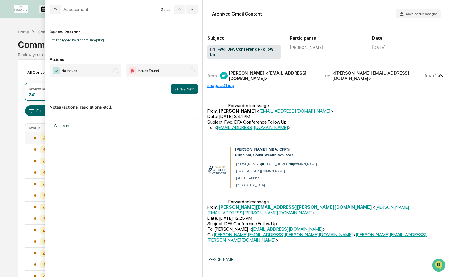
click at [120, 71] on span "No Issues" at bounding box center [86, 70] width 72 height 13
click at [186, 90] on button "Save & Next" at bounding box center [184, 89] width 27 height 9
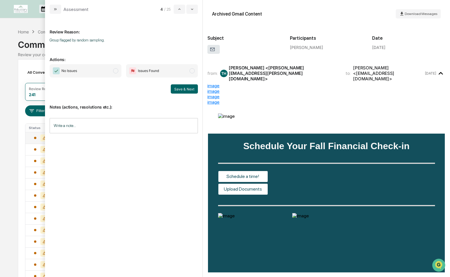
click at [106, 72] on span "No Issues" at bounding box center [86, 70] width 72 height 13
click at [180, 88] on button "Save & Next" at bounding box center [184, 89] width 27 height 9
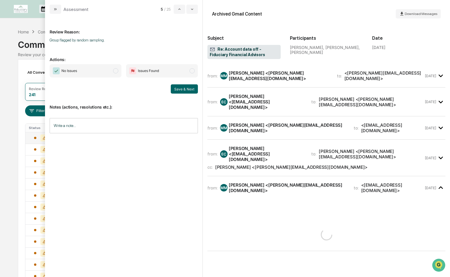
click at [113, 70] on span "No Issues" at bounding box center [86, 70] width 72 height 13
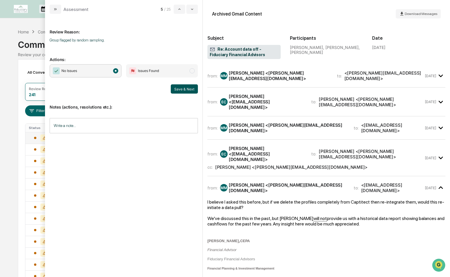
click at [186, 87] on button "Save & Next" at bounding box center [184, 89] width 27 height 9
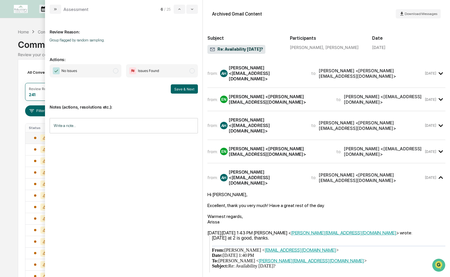
click at [119, 72] on span "No Issues" at bounding box center [86, 70] width 72 height 13
click at [195, 96] on div "Notes (actions, resolutions etc.): Write a note... Write a note..." at bounding box center [124, 117] width 148 height 47
click at [194, 90] on button "Save & Next" at bounding box center [184, 89] width 27 height 9
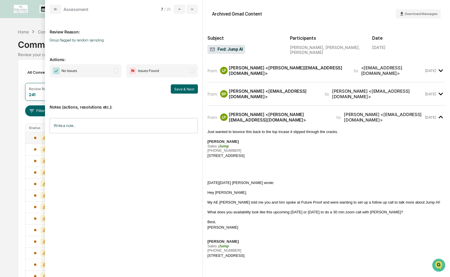
click at [120, 73] on span "No Issues" at bounding box center [86, 70] width 72 height 13
click at [180, 89] on button "Save & Next" at bounding box center [184, 89] width 27 height 9
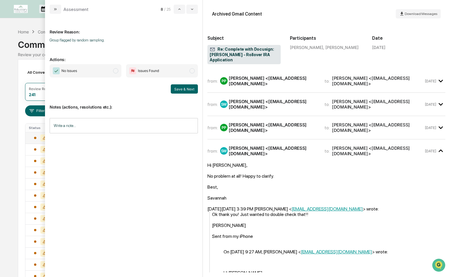
click at [99, 70] on span "No Issues" at bounding box center [86, 70] width 72 height 13
click at [184, 85] on button "Save & Next" at bounding box center [184, 89] width 27 height 9
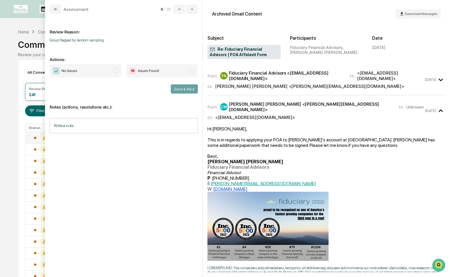
click at [107, 67] on span "No Issues" at bounding box center [86, 70] width 72 height 13
click at [190, 92] on button "Save & Next" at bounding box center [184, 89] width 27 height 9
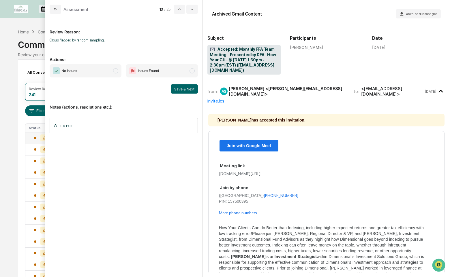
click at [109, 69] on span "No Issues" at bounding box center [86, 70] width 72 height 13
click at [183, 88] on button "Save & Next" at bounding box center [184, 89] width 27 height 9
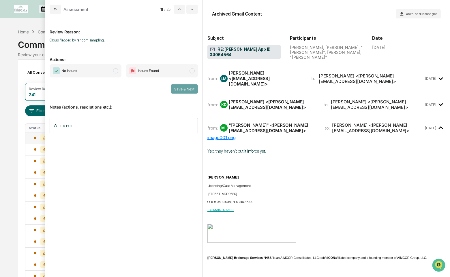
click at [108, 67] on span "No Issues" at bounding box center [86, 70] width 72 height 13
click at [183, 87] on button "Save & Next" at bounding box center [184, 89] width 27 height 9
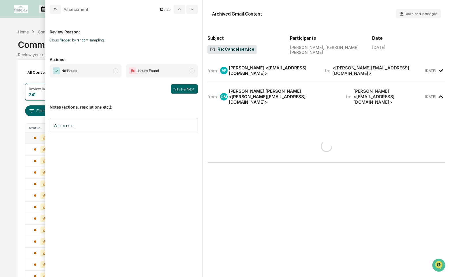
click at [110, 70] on span "No Issues" at bounding box center [86, 70] width 72 height 13
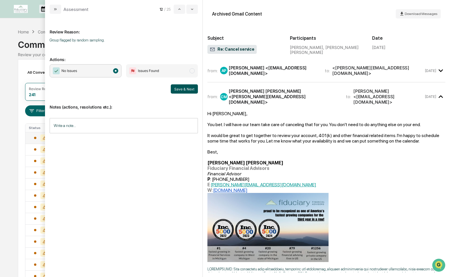
click at [175, 88] on button "Save & Next" at bounding box center [184, 89] width 27 height 9
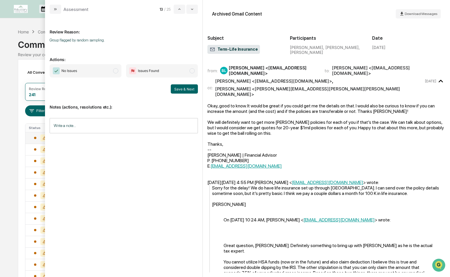
click at [95, 70] on span "No Issues" at bounding box center [86, 70] width 72 height 13
click at [177, 91] on button "Save & Next" at bounding box center [184, 89] width 27 height 9
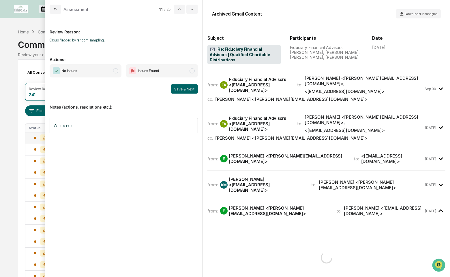
click at [106, 70] on span "No Issues" at bounding box center [86, 70] width 72 height 13
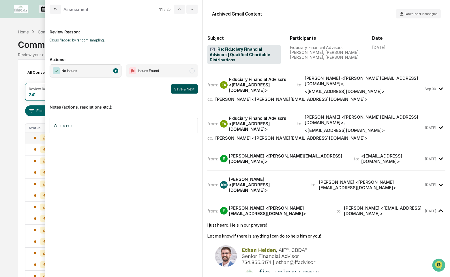
click at [181, 89] on button "Save & Next" at bounding box center [184, 89] width 27 height 9
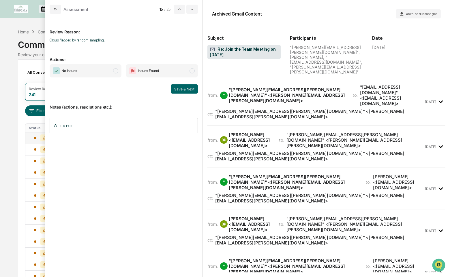
click at [112, 69] on span "No Issues" at bounding box center [86, 70] width 72 height 13
click at [185, 90] on button "Save & Next" at bounding box center [184, 89] width 27 height 9
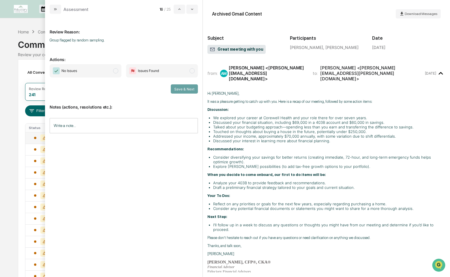
click at [109, 73] on span "No Issues" at bounding box center [86, 70] width 72 height 13
click at [184, 91] on button "Save & Next" at bounding box center [184, 89] width 27 height 9
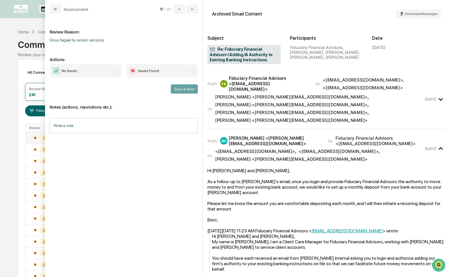
click at [104, 70] on span "No Issues" at bounding box center [86, 70] width 72 height 13
click at [182, 86] on button "Save & Next" at bounding box center [184, 89] width 27 height 9
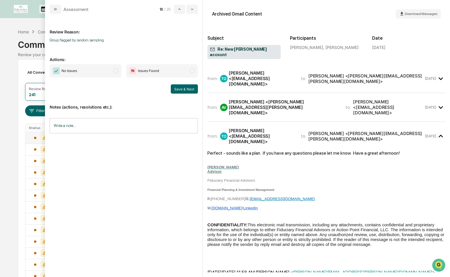
click at [103, 72] on span "No Issues" at bounding box center [86, 70] width 72 height 13
click at [181, 91] on button "Save & Next" at bounding box center [184, 89] width 27 height 9
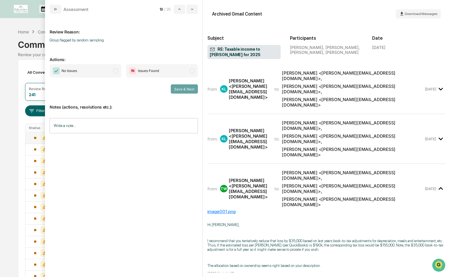
click at [108, 70] on span "No Issues" at bounding box center [86, 70] width 72 height 13
click at [185, 84] on div "No Issues Issues Found Save & Next" at bounding box center [124, 78] width 148 height 29
click at [182, 89] on button "Save & Next" at bounding box center [184, 89] width 27 height 9
click at [108, 74] on span "No Issues" at bounding box center [86, 70] width 72 height 13
click at [185, 92] on button "Save & Next" at bounding box center [184, 89] width 27 height 9
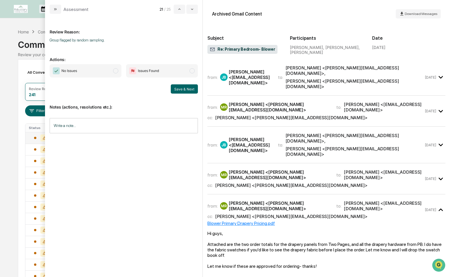
click at [116, 72] on span "modal" at bounding box center [115, 70] width 5 height 5
click at [184, 89] on button "Save & Next" at bounding box center [184, 89] width 27 height 9
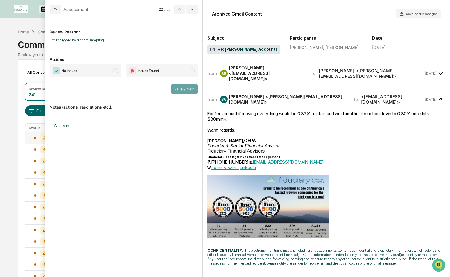
click at [104, 74] on span "No Issues" at bounding box center [86, 70] width 72 height 13
click at [190, 90] on button "Save & Next" at bounding box center [184, 89] width 27 height 9
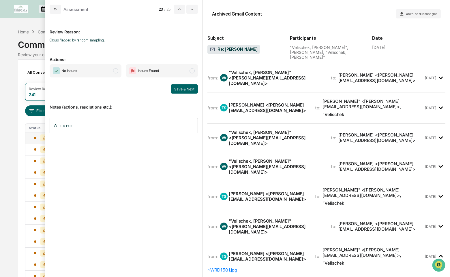
click at [114, 70] on span "modal" at bounding box center [115, 70] width 5 height 5
click at [180, 93] on button "Save & Next" at bounding box center [184, 89] width 27 height 9
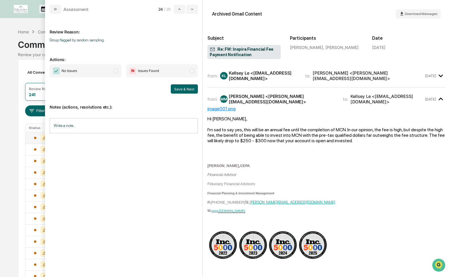
click at [113, 72] on span "No Issues" at bounding box center [86, 70] width 72 height 13
click at [196, 90] on button "Save & Next" at bounding box center [184, 89] width 27 height 9
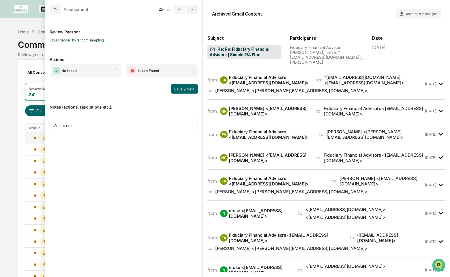
click at [117, 73] on span "modal" at bounding box center [115, 70] width 5 height 5
click at [180, 90] on button "Save & Next" at bounding box center [184, 89] width 27 height 9
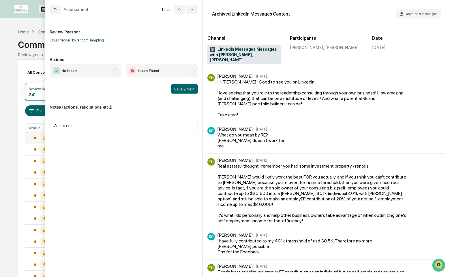
click at [113, 70] on span "modal" at bounding box center [115, 70] width 5 height 5
click at [177, 88] on button "Save & Next" at bounding box center [184, 89] width 27 height 9
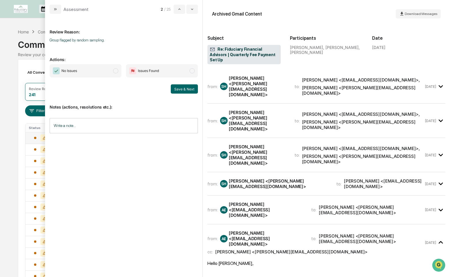
click at [112, 71] on span "No Issues" at bounding box center [86, 70] width 72 height 13
click at [176, 89] on button "Save & Next" at bounding box center [184, 89] width 27 height 9
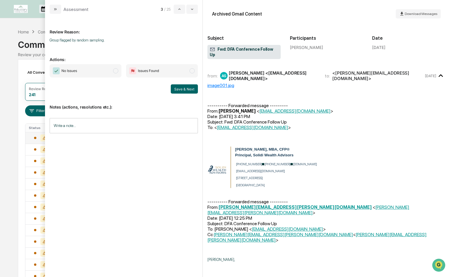
click at [111, 70] on span "No Issues" at bounding box center [86, 70] width 72 height 13
click at [185, 86] on button "Save & Next" at bounding box center [184, 89] width 27 height 9
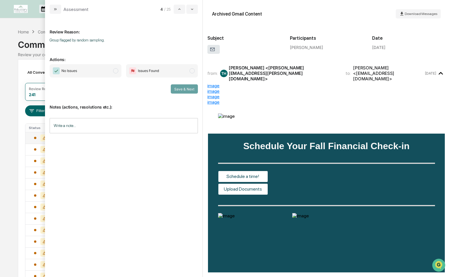
click at [119, 72] on span "No Issues" at bounding box center [86, 70] width 72 height 13
click at [182, 92] on button "Save & Next" at bounding box center [184, 89] width 27 height 9
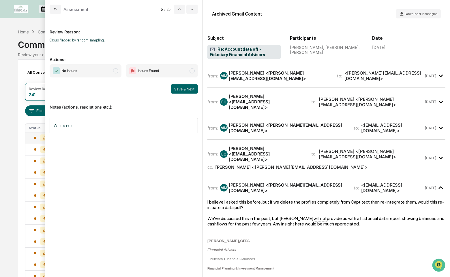
click at [115, 72] on span "modal" at bounding box center [115, 70] width 5 height 5
click at [177, 88] on button "Save & Next" at bounding box center [184, 89] width 27 height 9
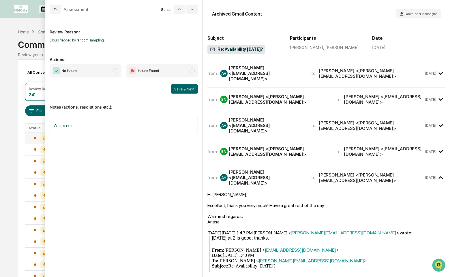
click at [118, 73] on span "No Issues" at bounding box center [86, 70] width 72 height 13
click at [181, 90] on button "Save & Next" at bounding box center [184, 89] width 27 height 9
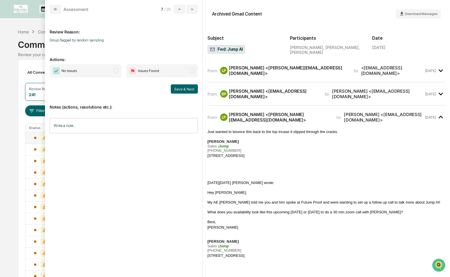
click at [110, 72] on span "No Issues" at bounding box center [86, 70] width 72 height 13
click at [187, 88] on button "Save & Next" at bounding box center [184, 89] width 27 height 9
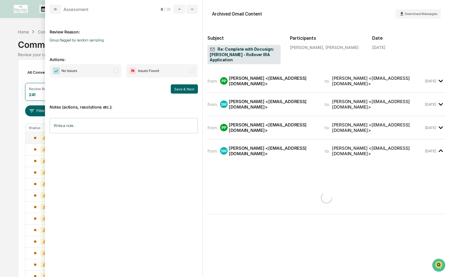
click at [116, 73] on span "modal" at bounding box center [115, 70] width 5 height 5
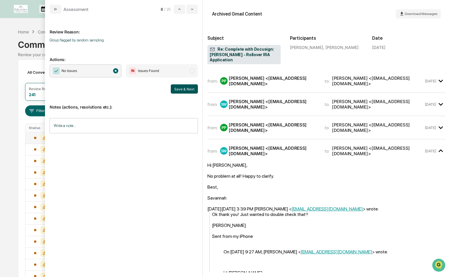
click at [179, 90] on button "Save & Next" at bounding box center [184, 89] width 27 height 9
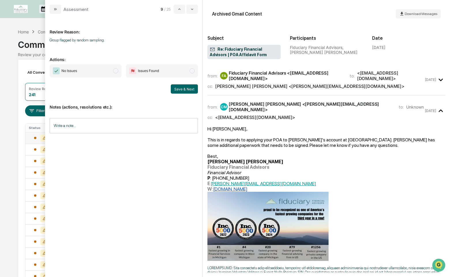
click at [115, 75] on span "No Issues" at bounding box center [86, 70] width 72 height 13
click at [178, 90] on button "Save & Next" at bounding box center [184, 89] width 27 height 9
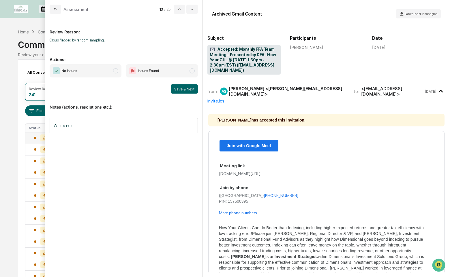
click at [116, 74] on span "No Issues" at bounding box center [86, 70] width 72 height 13
click at [178, 90] on button "Save & Next" at bounding box center [184, 89] width 27 height 9
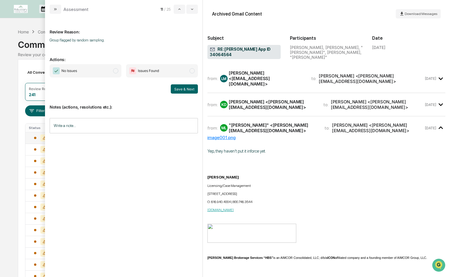
click at [104, 76] on span "No Issues" at bounding box center [86, 70] width 72 height 13
click at [186, 89] on button "Save & Next" at bounding box center [184, 89] width 27 height 9
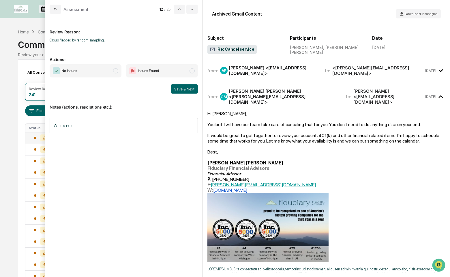
click at [111, 71] on span "No Issues" at bounding box center [86, 70] width 72 height 13
click at [185, 94] on div "Notes (actions, resolutions etc.): Write a note... Write a note..." at bounding box center [124, 117] width 148 height 47
click at [185, 87] on button "Save & Next" at bounding box center [184, 89] width 27 height 9
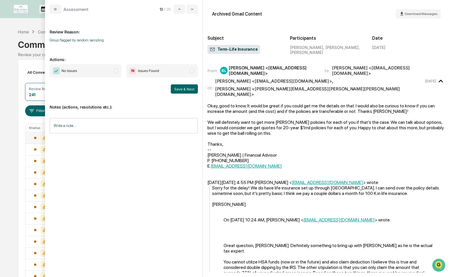
click at [110, 70] on span "No Issues" at bounding box center [86, 70] width 72 height 13
click at [175, 87] on button "Save & Next" at bounding box center [184, 89] width 27 height 9
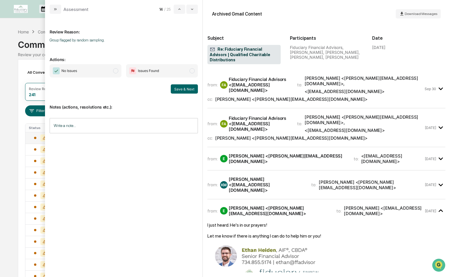
click at [112, 70] on span "No Issues" at bounding box center [86, 70] width 72 height 13
click at [188, 89] on button "Save & Next" at bounding box center [184, 89] width 27 height 9
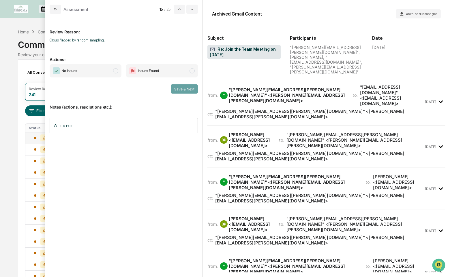
click at [118, 70] on span "modal" at bounding box center [115, 70] width 5 height 5
click at [191, 87] on button "Save & Next" at bounding box center [184, 89] width 27 height 9
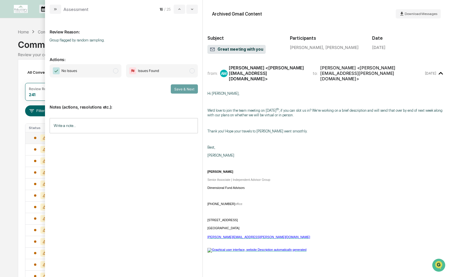
click at [110, 70] on span "No Issues" at bounding box center [86, 70] width 72 height 13
click at [188, 91] on button "Save & Next" at bounding box center [184, 89] width 27 height 9
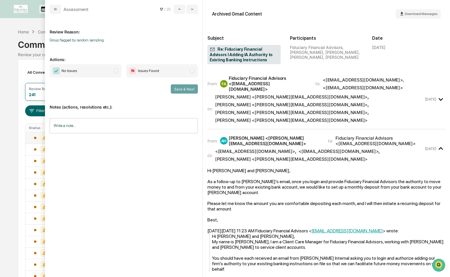
click at [115, 72] on span "modal" at bounding box center [115, 70] width 5 height 5
click at [180, 90] on button "Save & Next" at bounding box center [184, 89] width 27 height 9
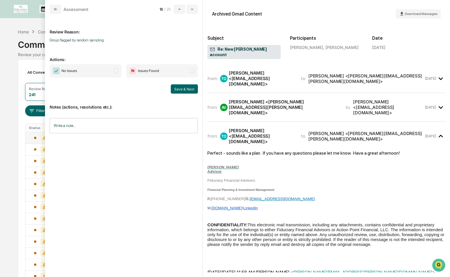
click at [114, 72] on span "modal" at bounding box center [115, 70] width 5 height 5
click at [176, 87] on button "Save & Next" at bounding box center [184, 89] width 27 height 9
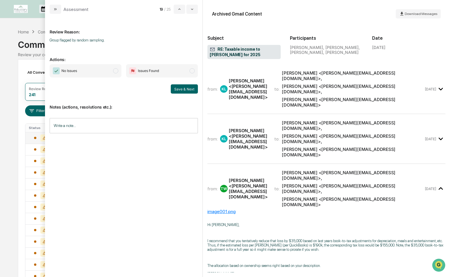
click at [108, 64] on div "Review Reason: Group flagged by random sampling. Actions: No Issues Issues Foun…" at bounding box center [124, 142] width 148 height 249
click at [112, 68] on span "No Issues" at bounding box center [86, 70] width 72 height 13
click at [181, 88] on button "Save & Next" at bounding box center [184, 89] width 27 height 9
click at [103, 65] on span "No Issues" at bounding box center [86, 70] width 72 height 13
click at [183, 91] on button "Save & Next" at bounding box center [184, 89] width 27 height 9
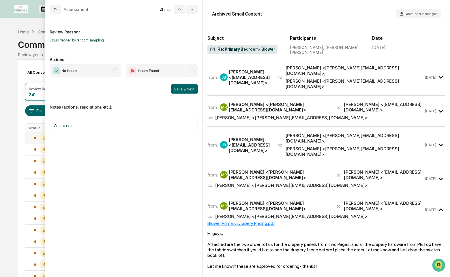
click at [115, 72] on span "modal" at bounding box center [115, 70] width 5 height 5
click at [177, 89] on button "Save & Next" at bounding box center [184, 89] width 27 height 9
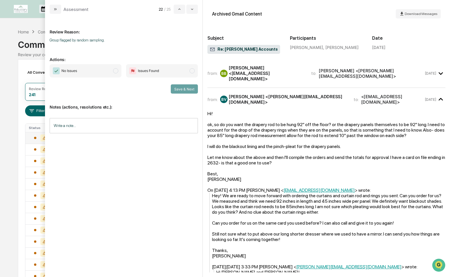
click at [103, 72] on span "No Issues" at bounding box center [86, 70] width 72 height 13
click at [182, 90] on button "Save & Next" at bounding box center [184, 89] width 27 height 9
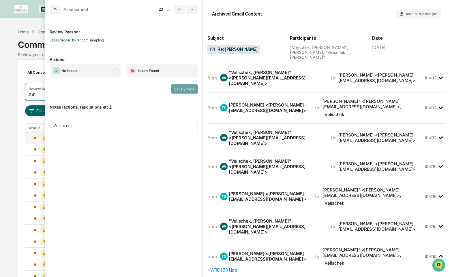
click at [115, 72] on span "modal" at bounding box center [115, 70] width 5 height 5
click at [190, 93] on button "Save & Next" at bounding box center [184, 89] width 27 height 9
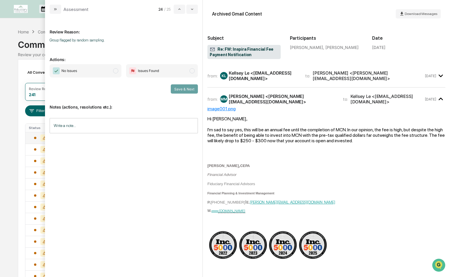
click at [110, 74] on span "No Issues" at bounding box center [86, 70] width 72 height 13
click at [185, 88] on button "Save & Next" at bounding box center [184, 89] width 27 height 9
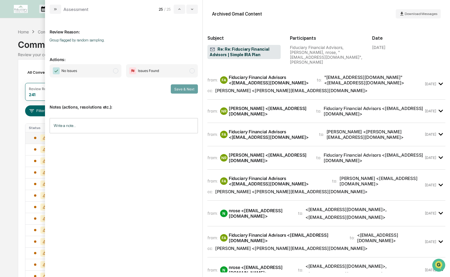
click at [115, 72] on span "modal" at bounding box center [115, 70] width 5 height 5
click at [180, 89] on button "Save & Next" at bounding box center [184, 89] width 27 height 9
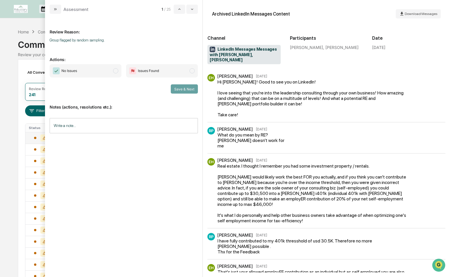
click at [113, 69] on span "No Issues" at bounding box center [86, 70] width 72 height 13
click at [180, 90] on button "Save & Next" at bounding box center [184, 89] width 27 height 9
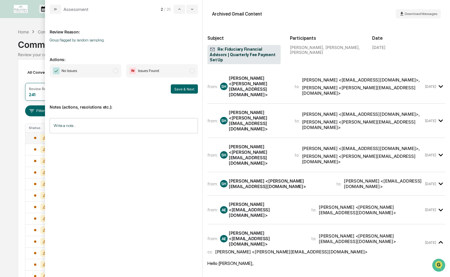
click at [110, 74] on span "No Issues" at bounding box center [86, 70] width 72 height 13
click at [170, 88] on div "Save & Next" at bounding box center [124, 89] width 148 height 9
click at [176, 87] on button "Save & Next" at bounding box center [184, 89] width 27 height 9
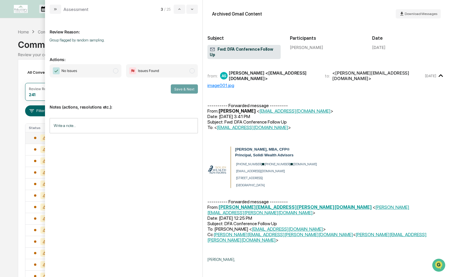
click at [106, 70] on span "No Issues" at bounding box center [86, 70] width 72 height 13
click at [175, 87] on button "Save & Next" at bounding box center [184, 89] width 27 height 9
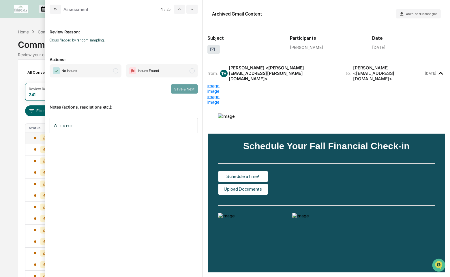
click at [110, 70] on span "No Issues" at bounding box center [86, 70] width 72 height 13
click at [183, 90] on button "Save & Next" at bounding box center [184, 89] width 27 height 9
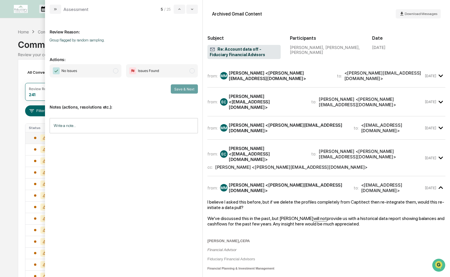
click at [100, 69] on span "No Issues" at bounding box center [86, 70] width 72 height 13
click at [55, 9] on icon "modal" at bounding box center [55, 9] width 5 height 5
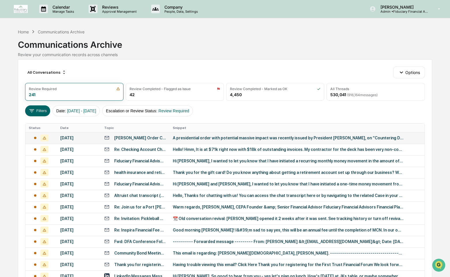
click at [73, 138] on div "[DATE]" at bounding box center [78, 138] width 37 height 5
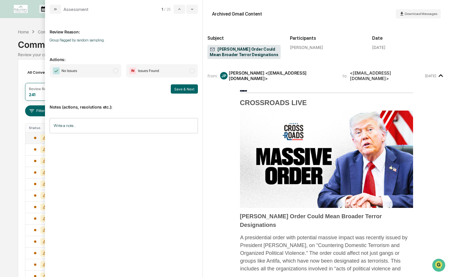
click at [106, 71] on span "No Issues" at bounding box center [86, 70] width 72 height 13
click at [176, 92] on button "Save & Next" at bounding box center [184, 89] width 27 height 9
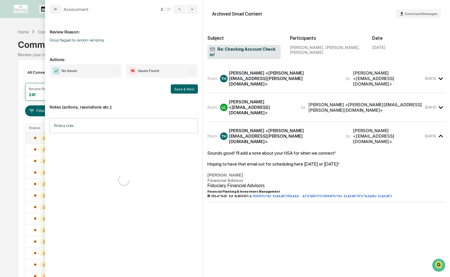
click at [98, 70] on span "No Issues" at bounding box center [86, 70] width 72 height 13
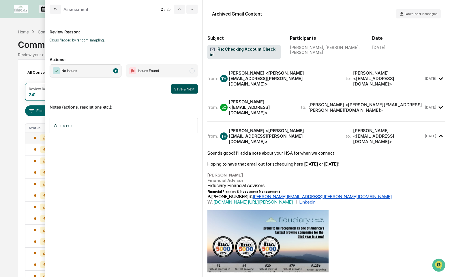
click at [185, 88] on button "Save & Next" at bounding box center [184, 89] width 27 height 9
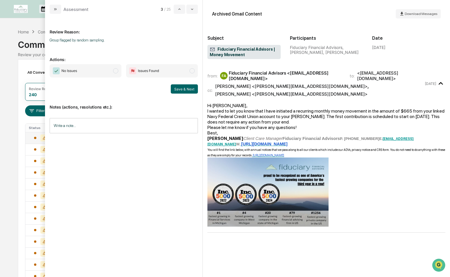
click at [100, 80] on div "No Issues Issues Found Save & Next" at bounding box center [124, 78] width 148 height 29
click at [101, 74] on span "No Issues" at bounding box center [86, 70] width 72 height 13
click at [178, 88] on button "Save & Next" at bounding box center [184, 89] width 27 height 9
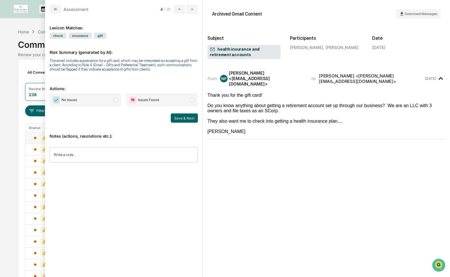
click at [151, 107] on span "Issues Found" at bounding box center [162, 99] width 72 height 13
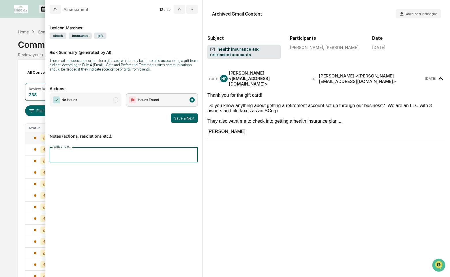
click at [124, 162] on input "Write a note..." at bounding box center [124, 154] width 148 height 15
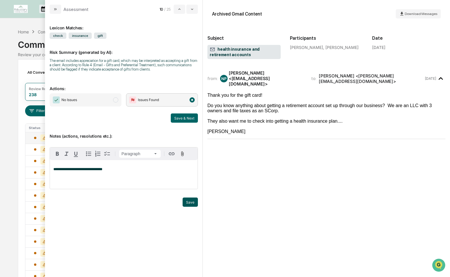
click at [194, 205] on button "Save" at bounding box center [190, 202] width 15 height 9
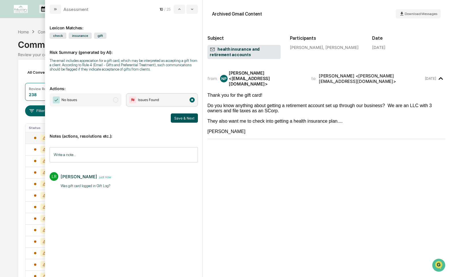
click at [187, 123] on button "Save & Next" at bounding box center [184, 118] width 27 height 9
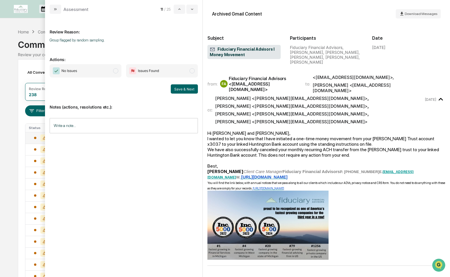
click at [104, 75] on span "No Issues" at bounding box center [86, 70] width 72 height 13
click at [170, 89] on div "Save & Next" at bounding box center [124, 89] width 148 height 9
click at [179, 89] on button "Save & Next" at bounding box center [184, 89] width 27 height 9
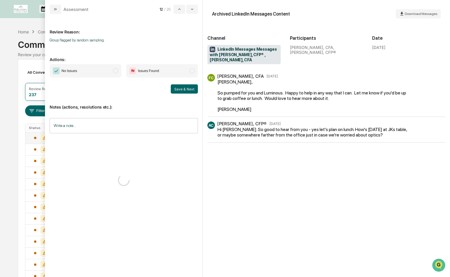
click at [78, 68] on span "No Issues" at bounding box center [86, 70] width 72 height 13
click at [191, 90] on button "Save & Next" at bounding box center [184, 89] width 27 height 9
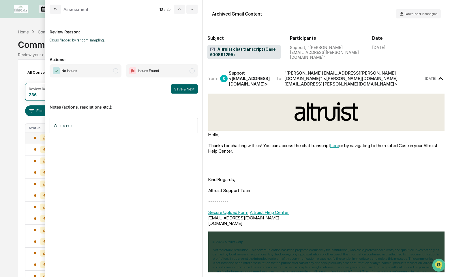
click at [101, 70] on span "No Issues" at bounding box center [86, 70] width 72 height 13
click at [180, 88] on button "Save & Next" at bounding box center [184, 89] width 27 height 9
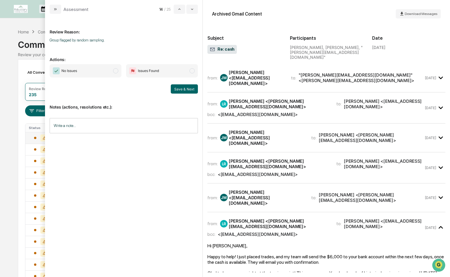
click at [98, 74] on span "No Issues" at bounding box center [86, 70] width 72 height 13
click at [179, 89] on button "Save & Next" at bounding box center [184, 89] width 27 height 9
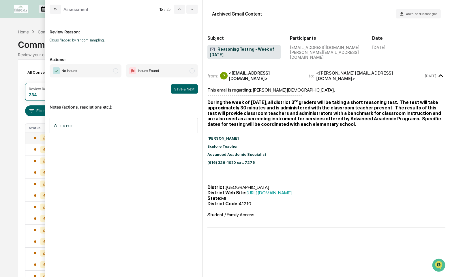
click at [88, 73] on span "No Issues" at bounding box center [86, 70] width 72 height 13
click at [191, 91] on button "Save & Next" at bounding box center [184, 89] width 27 height 9
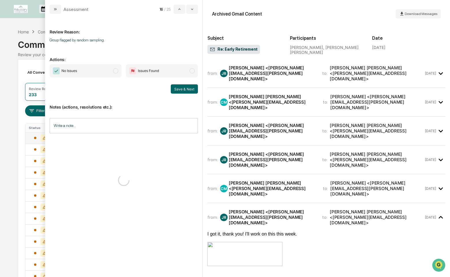
click at [84, 71] on span "No Issues" at bounding box center [86, 70] width 72 height 13
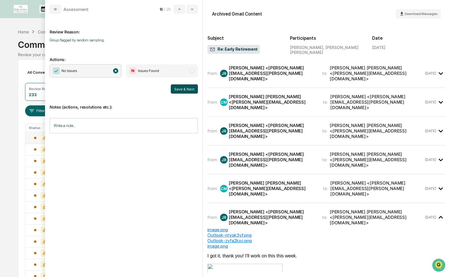
click at [185, 93] on button "Save & Next" at bounding box center [184, 89] width 27 height 9
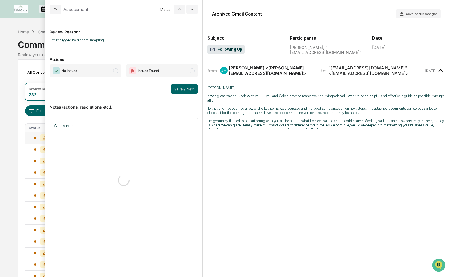
click at [94, 72] on span "No Issues" at bounding box center [86, 70] width 72 height 13
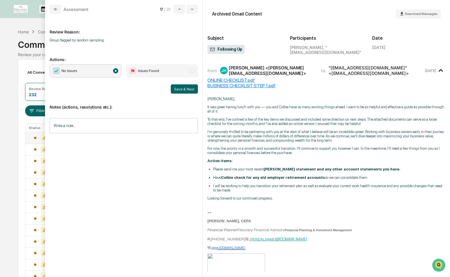
click at [184, 88] on button "Save & Next" at bounding box center [184, 89] width 27 height 9
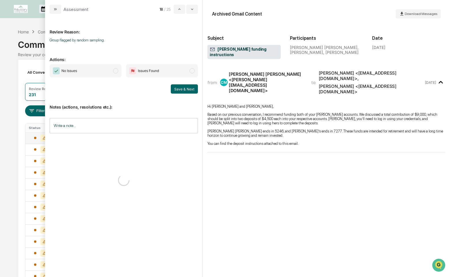
click at [88, 70] on span "No Issues" at bounding box center [86, 70] width 72 height 13
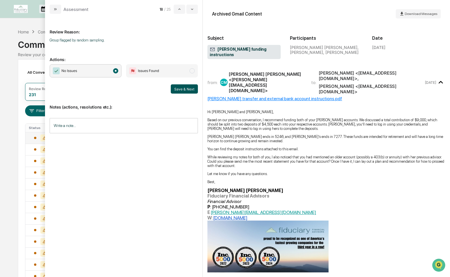
click at [179, 88] on button "Save & Next" at bounding box center [184, 89] width 27 height 9
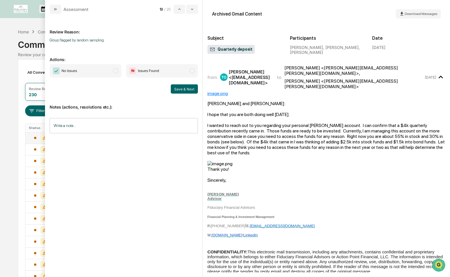
click at [72, 70] on span "No Issues" at bounding box center [69, 71] width 16 height 6
click at [187, 89] on button "Save & Next" at bounding box center [184, 89] width 27 height 9
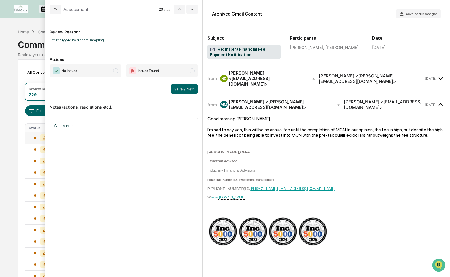
click at [102, 74] on span "No Issues" at bounding box center [86, 70] width 72 height 13
click at [181, 87] on button "Save & Next" at bounding box center [184, 89] width 27 height 9
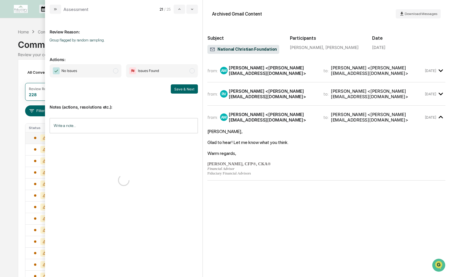
click at [92, 70] on span "No Issues" at bounding box center [86, 70] width 72 height 13
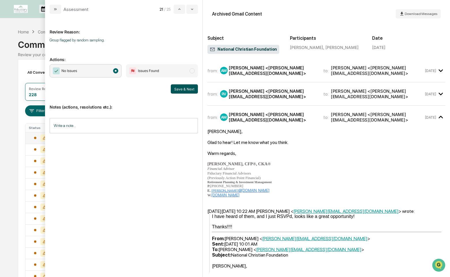
click at [188, 86] on button "Save & Next" at bounding box center [184, 89] width 27 height 9
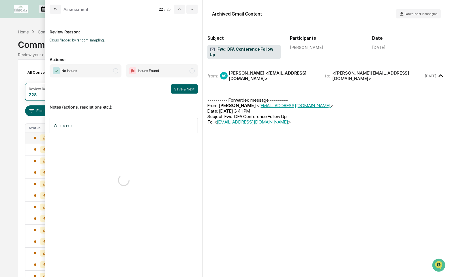
click at [93, 68] on span "No Issues" at bounding box center [86, 70] width 72 height 13
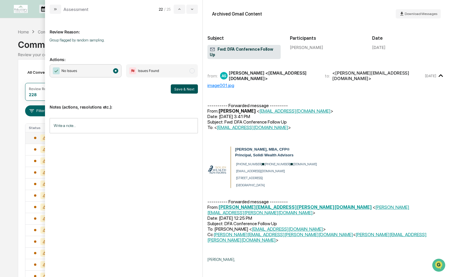
click at [177, 88] on button "Save & Next" at bounding box center [184, 89] width 27 height 9
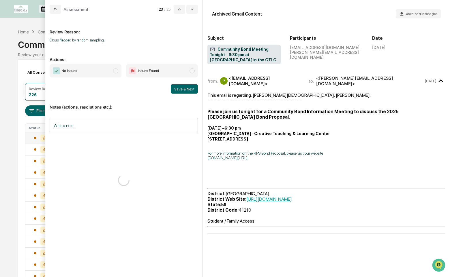
click at [97, 71] on span "No Issues" at bounding box center [86, 70] width 72 height 13
click at [183, 88] on button "Save & Next" at bounding box center [184, 89] width 27 height 9
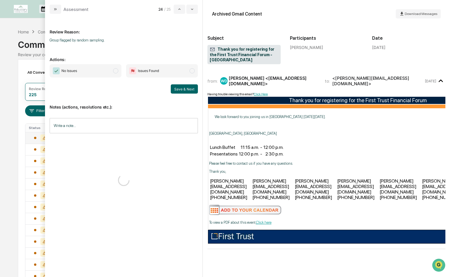
click at [106, 72] on span "No Issues" at bounding box center [86, 70] width 72 height 13
click at [183, 90] on button "Save & Next" at bounding box center [184, 89] width 27 height 9
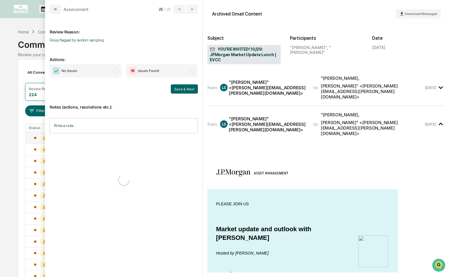
click at [105, 72] on span "No Issues" at bounding box center [86, 70] width 72 height 13
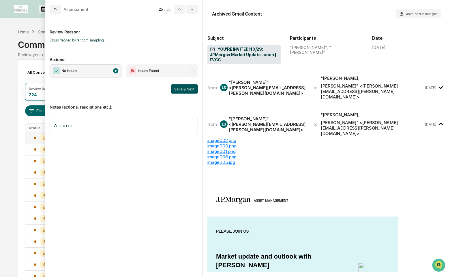
click at [182, 87] on button "Save & Next" at bounding box center [184, 89] width 27 height 9
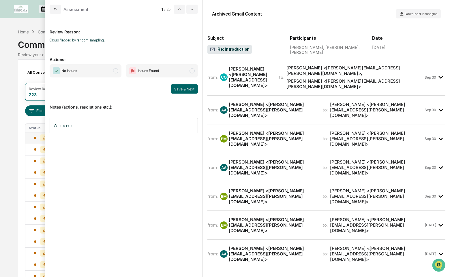
click at [101, 72] on span "No Issues" at bounding box center [86, 70] width 72 height 13
click at [191, 88] on button "Save & Next" at bounding box center [184, 89] width 27 height 9
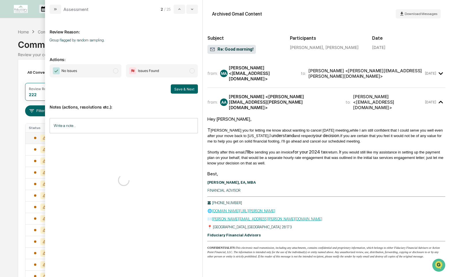
click at [104, 75] on span "No Issues" at bounding box center [86, 70] width 72 height 13
click at [192, 90] on button "Save & Next" at bounding box center [184, 89] width 27 height 9
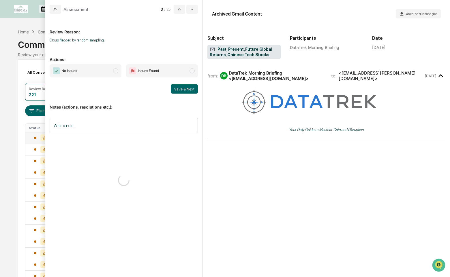
click at [104, 70] on span "No Issues" at bounding box center [86, 70] width 72 height 13
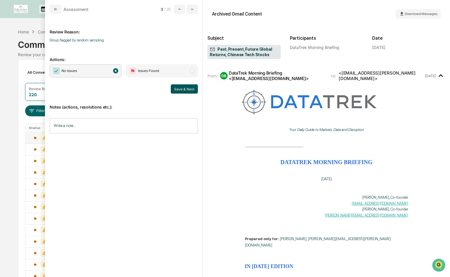
click at [191, 88] on button "Save & Next" at bounding box center [184, 89] width 27 height 9
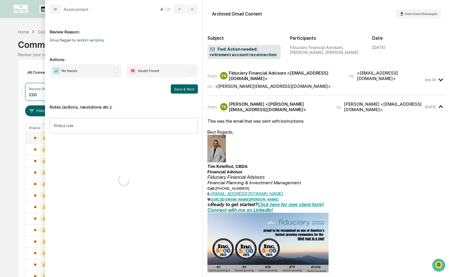
click at [114, 72] on span "modal" at bounding box center [115, 70] width 5 height 5
click at [180, 88] on button "Save & Next" at bounding box center [184, 89] width 27 height 9
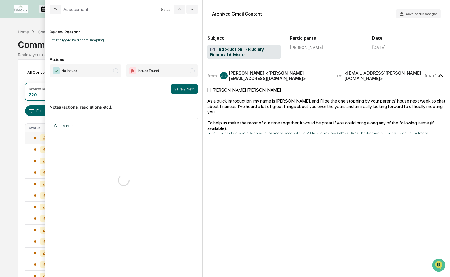
click at [107, 69] on span "No Issues" at bounding box center [86, 70] width 72 height 13
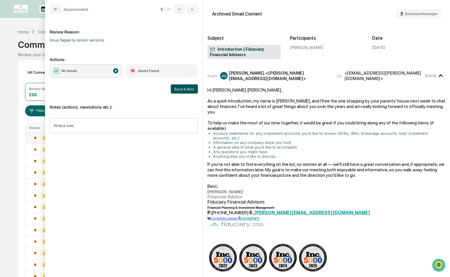
click at [181, 86] on button "Save & Next" at bounding box center [184, 89] width 27 height 9
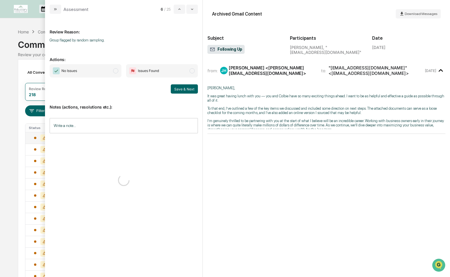
click at [95, 73] on span "No Issues" at bounding box center [86, 70] width 72 height 13
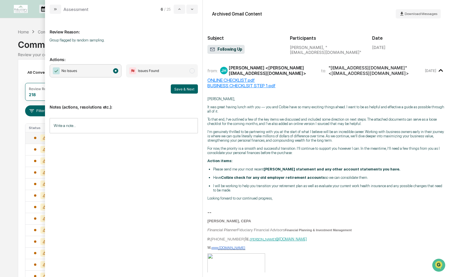
click at [184, 95] on div "Notes (actions, resolutions etc.): Write a note... Write a note..." at bounding box center [124, 117] width 148 height 47
click at [184, 91] on button "Save & Next" at bounding box center [184, 89] width 27 height 9
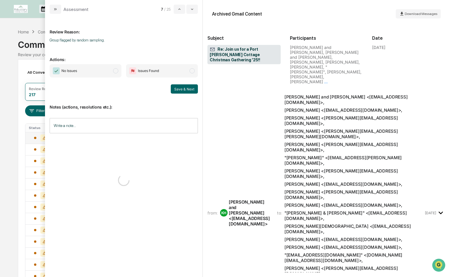
click at [92, 70] on span "No Issues" at bounding box center [86, 70] width 72 height 13
click at [174, 91] on button "Save & Next" at bounding box center [184, 89] width 27 height 9
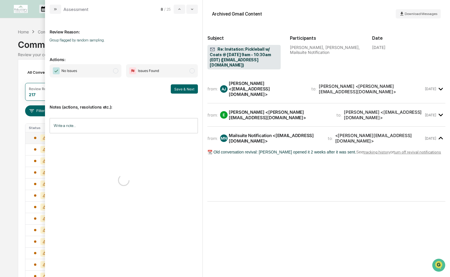
click at [114, 69] on span "modal" at bounding box center [115, 70] width 5 height 5
click at [181, 91] on button "Save & Next" at bounding box center [184, 89] width 27 height 9
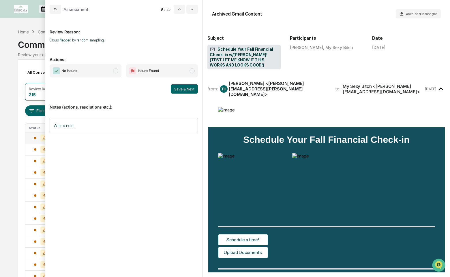
click at [105, 74] on span "No Issues" at bounding box center [86, 70] width 72 height 13
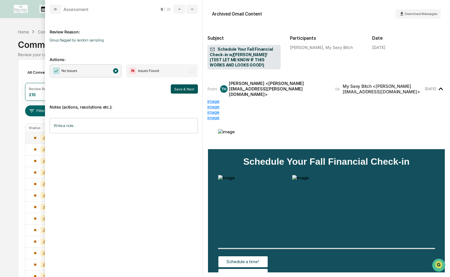
click at [183, 89] on button "Save & Next" at bounding box center [184, 89] width 27 height 9
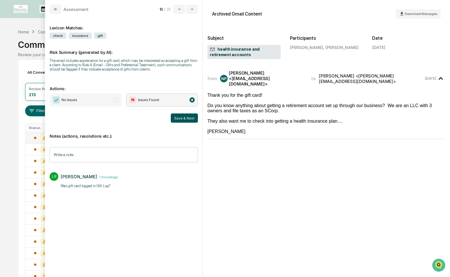
click at [185, 123] on button "Save & Next" at bounding box center [184, 118] width 27 height 9
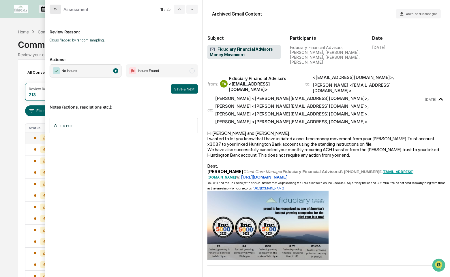
click at [50, 6] on button "modal" at bounding box center [56, 9] width 12 height 9
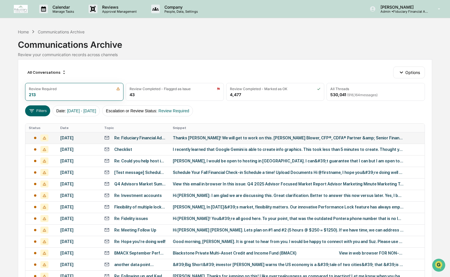
click at [132, 140] on div "Re: Fiduciary Financial Advisors | HSA Application" at bounding box center [135, 137] width 62 height 5
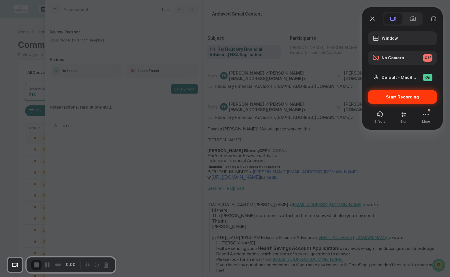
click at [412, 99] on div "Start Recording" at bounding box center [402, 97] width 69 height 14
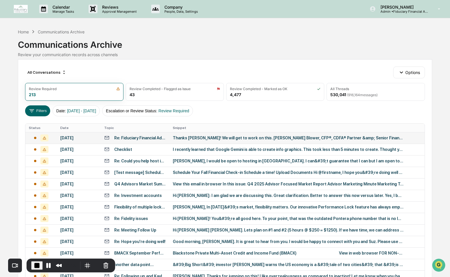
click at [97, 142] on td "[DATE]" at bounding box center [79, 138] width 44 height 12
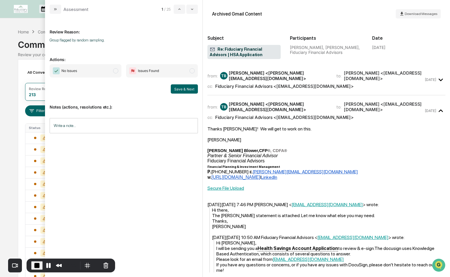
click at [91, 63] on div "Review Reason: Group flagged by random sampling. Actions: No Issues Issues Foun…" at bounding box center [124, 142] width 148 height 249
click at [94, 73] on span "No Issues" at bounding box center [86, 70] width 72 height 13
click at [183, 90] on button "Save & Next" at bounding box center [184, 89] width 27 height 9
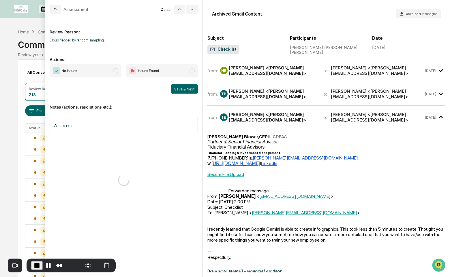
click at [103, 69] on span "No Issues" at bounding box center [86, 70] width 72 height 13
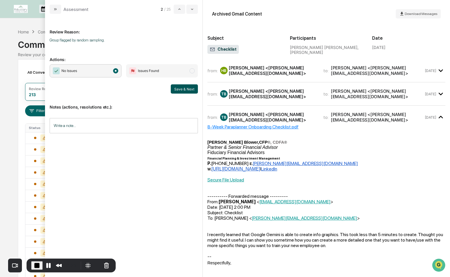
click at [189, 92] on button "Save & Next" at bounding box center [184, 89] width 27 height 9
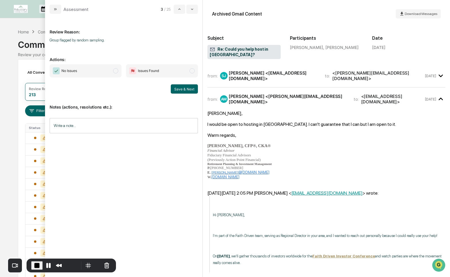
click at [95, 74] on span "No Issues" at bounding box center [86, 70] width 72 height 13
click at [182, 89] on button "Save & Next" at bounding box center [184, 89] width 27 height 9
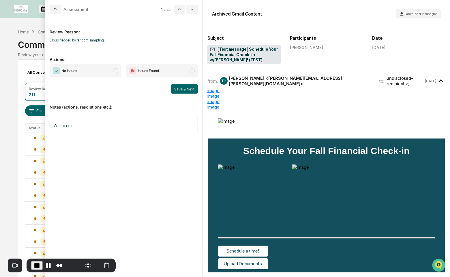
click at [104, 73] on span "No Issues" at bounding box center [86, 70] width 72 height 13
click at [175, 92] on button "Save & Next" at bounding box center [184, 89] width 27 height 9
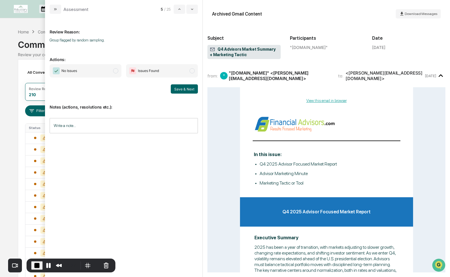
click at [98, 72] on span "No Issues" at bounding box center [86, 70] width 72 height 13
click at [196, 89] on button "Save & Next" at bounding box center [184, 89] width 27 height 9
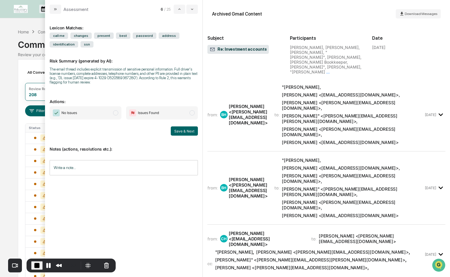
drag, startPoint x: 111, startPoint y: 113, endPoint x: 123, endPoint y: 113, distance: 12.1
click at [111, 113] on span "No Issues" at bounding box center [86, 112] width 72 height 13
click at [185, 132] on button "Save & Next" at bounding box center [184, 131] width 27 height 9
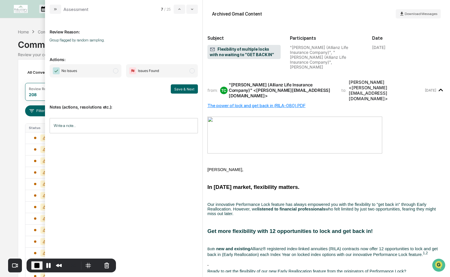
click at [105, 69] on span "No Issues" at bounding box center [86, 70] width 72 height 13
click at [188, 87] on button "Save & Next" at bounding box center [184, 89] width 27 height 9
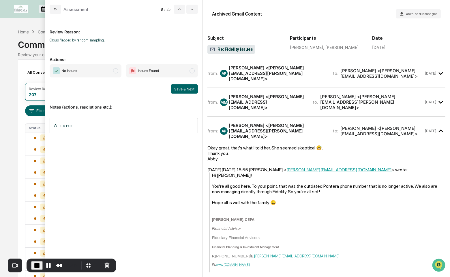
click at [91, 72] on span "No Issues" at bounding box center [86, 70] width 72 height 13
click at [187, 90] on button "Save & Next" at bounding box center [184, 89] width 27 height 9
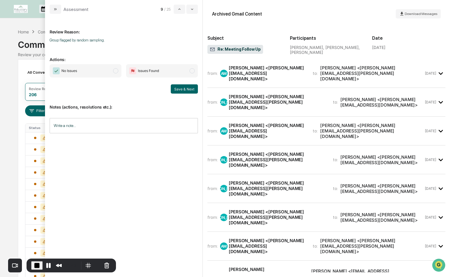
click at [103, 70] on span "No Issues" at bounding box center [86, 70] width 72 height 13
click at [180, 91] on button "Save & Next" at bounding box center [184, 89] width 27 height 9
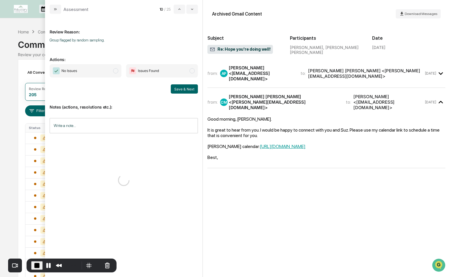
click at [100, 70] on span "No Issues" at bounding box center [86, 70] width 72 height 13
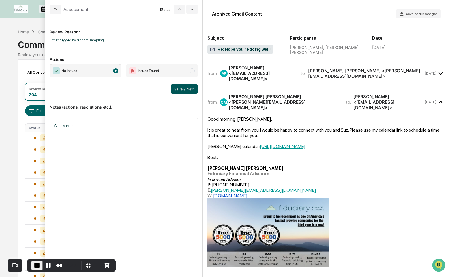
click at [179, 87] on button "Save & Next" at bounding box center [184, 89] width 27 height 9
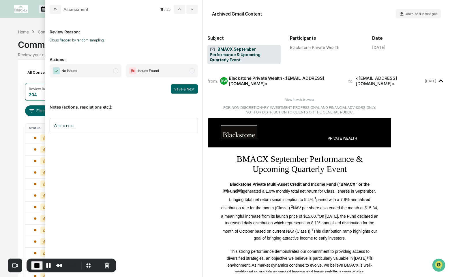
click at [106, 69] on span "No Issues" at bounding box center [86, 70] width 72 height 13
click at [187, 89] on button "Save & Next" at bounding box center [184, 89] width 27 height 9
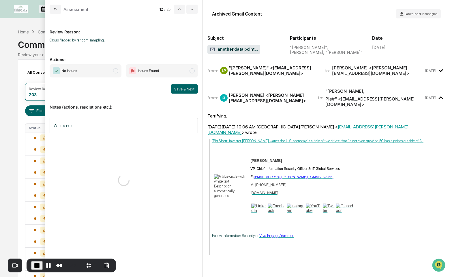
click at [86, 71] on span "No Issues" at bounding box center [86, 70] width 72 height 13
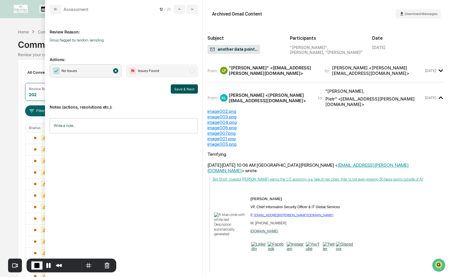
click at [192, 89] on button "Save & Next" at bounding box center [184, 89] width 27 height 9
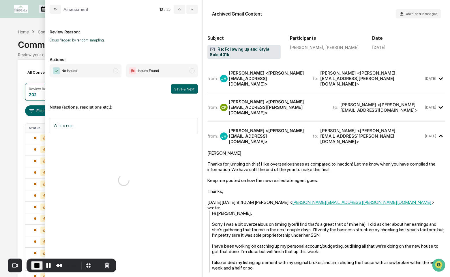
click at [83, 68] on span "No Issues" at bounding box center [86, 70] width 72 height 13
click at [187, 88] on button "Save & Next" at bounding box center [184, 89] width 27 height 9
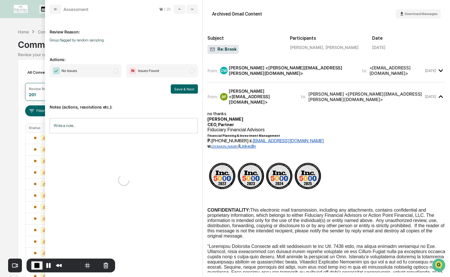
click at [90, 73] on span "No Issues" at bounding box center [86, 70] width 72 height 13
click at [186, 91] on button "Save & Next" at bounding box center [184, 89] width 27 height 9
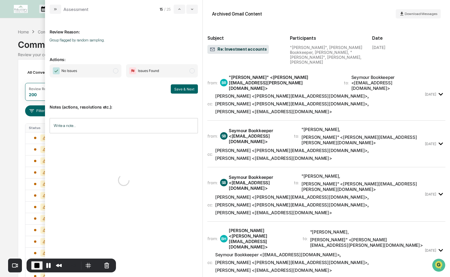
click at [110, 70] on span "No Issues" at bounding box center [86, 70] width 72 height 13
click at [179, 89] on button "Save & Next" at bounding box center [184, 89] width 27 height 9
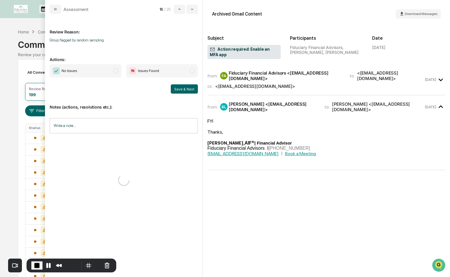
click at [104, 74] on span "No Issues" at bounding box center [86, 70] width 72 height 13
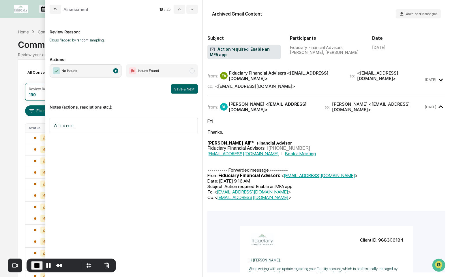
click at [188, 95] on div "Notes (actions, resolutions etc.): Write a note... Write a note..." at bounding box center [124, 117] width 148 height 47
click at [188, 90] on button "Save & Next" at bounding box center [184, 89] width 27 height 9
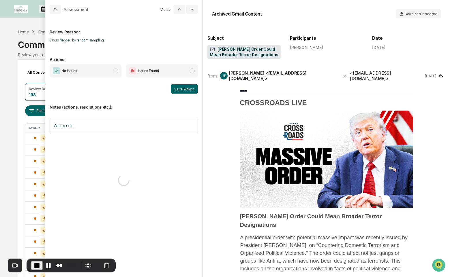
click at [83, 70] on span "No Issues" at bounding box center [86, 70] width 72 height 13
click at [194, 90] on button "Save & Next" at bounding box center [184, 89] width 27 height 9
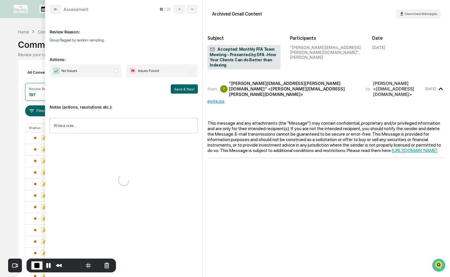
click at [91, 69] on span "No Issues" at bounding box center [86, 70] width 72 height 13
click at [181, 89] on button "Save & Next" at bounding box center [184, 89] width 27 height 9
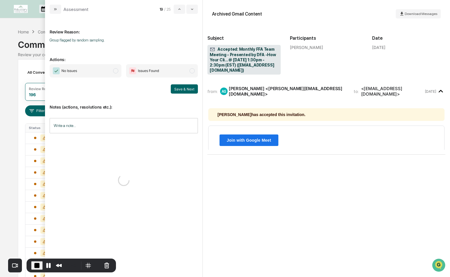
click at [92, 72] on span "No Issues" at bounding box center [86, 70] width 72 height 13
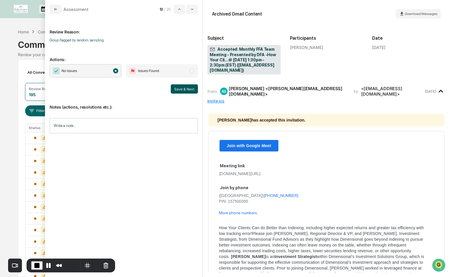
click at [183, 91] on button "Save & Next" at bounding box center [184, 89] width 27 height 9
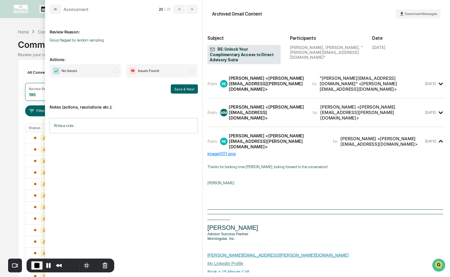
click at [108, 74] on span "No Issues" at bounding box center [86, 70] width 72 height 13
click at [180, 85] on button "Save & Next" at bounding box center [184, 89] width 27 height 9
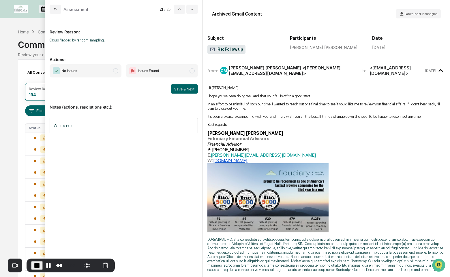
click at [108, 70] on span "No Issues" at bounding box center [86, 70] width 72 height 13
click at [186, 90] on button "Save & Next" at bounding box center [184, 89] width 27 height 9
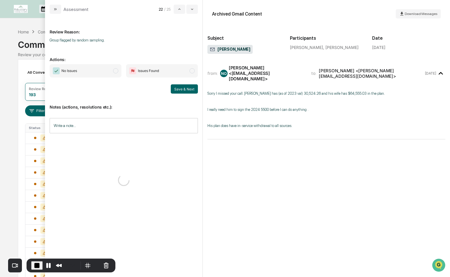
click at [101, 74] on span "No Issues" at bounding box center [86, 70] width 72 height 13
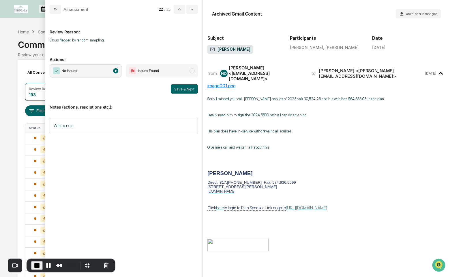
click at [178, 97] on div "Notes (actions, resolutions etc.): Write a note... Write a note..." at bounding box center [124, 117] width 148 height 47
click at [179, 91] on button "Save & Next" at bounding box center [184, 89] width 27 height 9
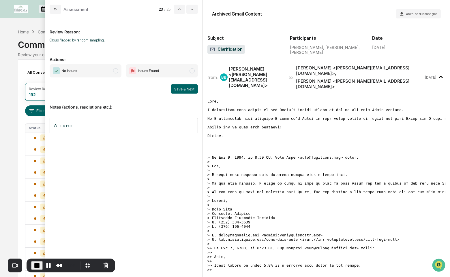
click at [113, 72] on span "No Issues" at bounding box center [86, 70] width 72 height 13
click at [182, 89] on button "Save & Next" at bounding box center [184, 89] width 27 height 9
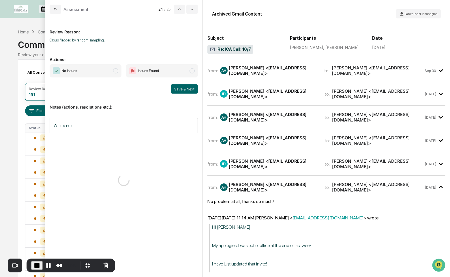
click at [106, 72] on span "No Issues" at bounding box center [86, 70] width 72 height 13
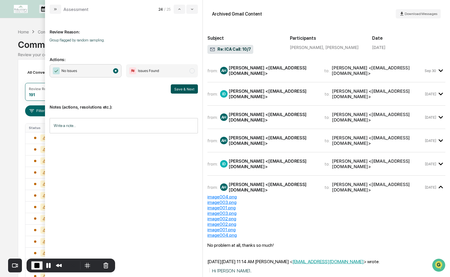
click at [182, 86] on button "Save & Next" at bounding box center [184, 89] width 27 height 9
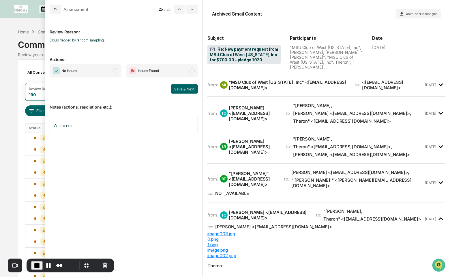
click at [107, 74] on span "No Issues" at bounding box center [86, 70] width 72 height 13
click at [181, 88] on button "Save & Next" at bounding box center [184, 89] width 27 height 9
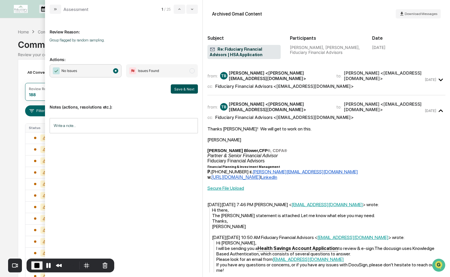
click at [181, 89] on button "Save & Next" at bounding box center [184, 89] width 27 height 9
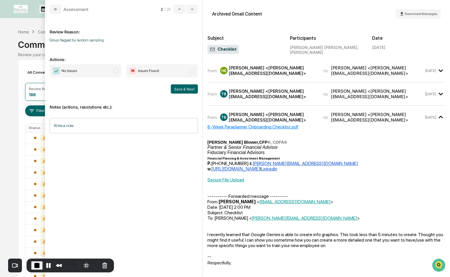
click at [101, 65] on span "No Issues" at bounding box center [86, 70] width 72 height 13
click at [194, 89] on button "Save & Next" at bounding box center [184, 89] width 27 height 9
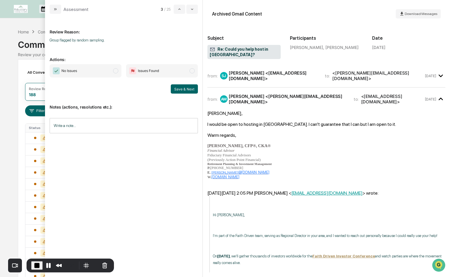
click at [112, 75] on span "No Issues" at bounding box center [86, 70] width 72 height 13
click at [180, 88] on button "Save & Next" at bounding box center [184, 89] width 27 height 9
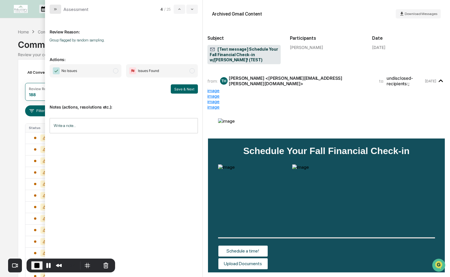
click at [54, 9] on icon "modal" at bounding box center [55, 9] width 5 height 5
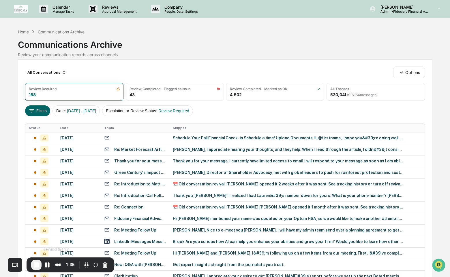
click at [38, 266] on span "End Recording" at bounding box center [36, 265] width 7 height 7
